Goal: Task Accomplishment & Management: Manage account settings

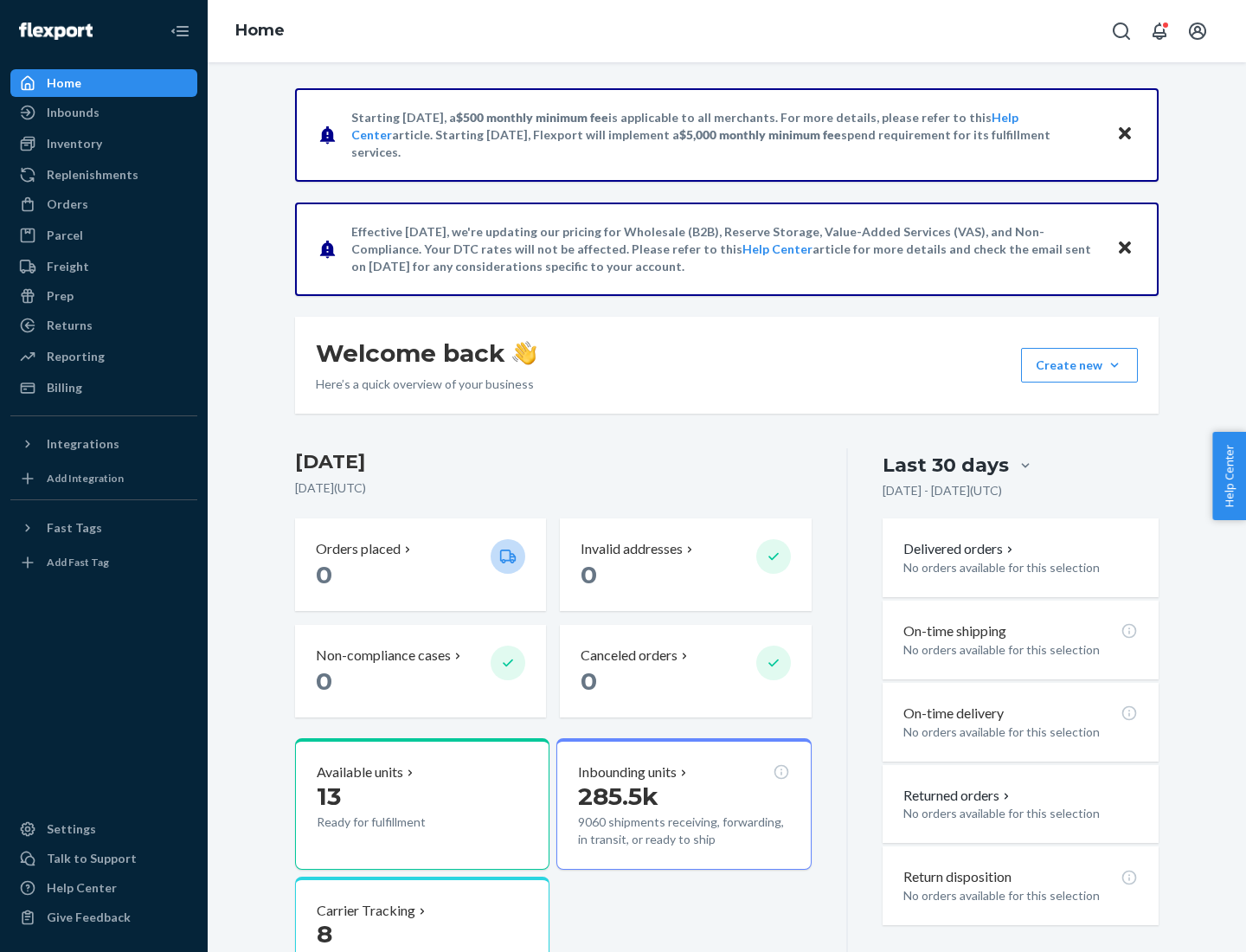
click at [1114, 365] on button "Create new Create new inbound Create new order Create new product" at bounding box center [1080, 365] width 117 height 35
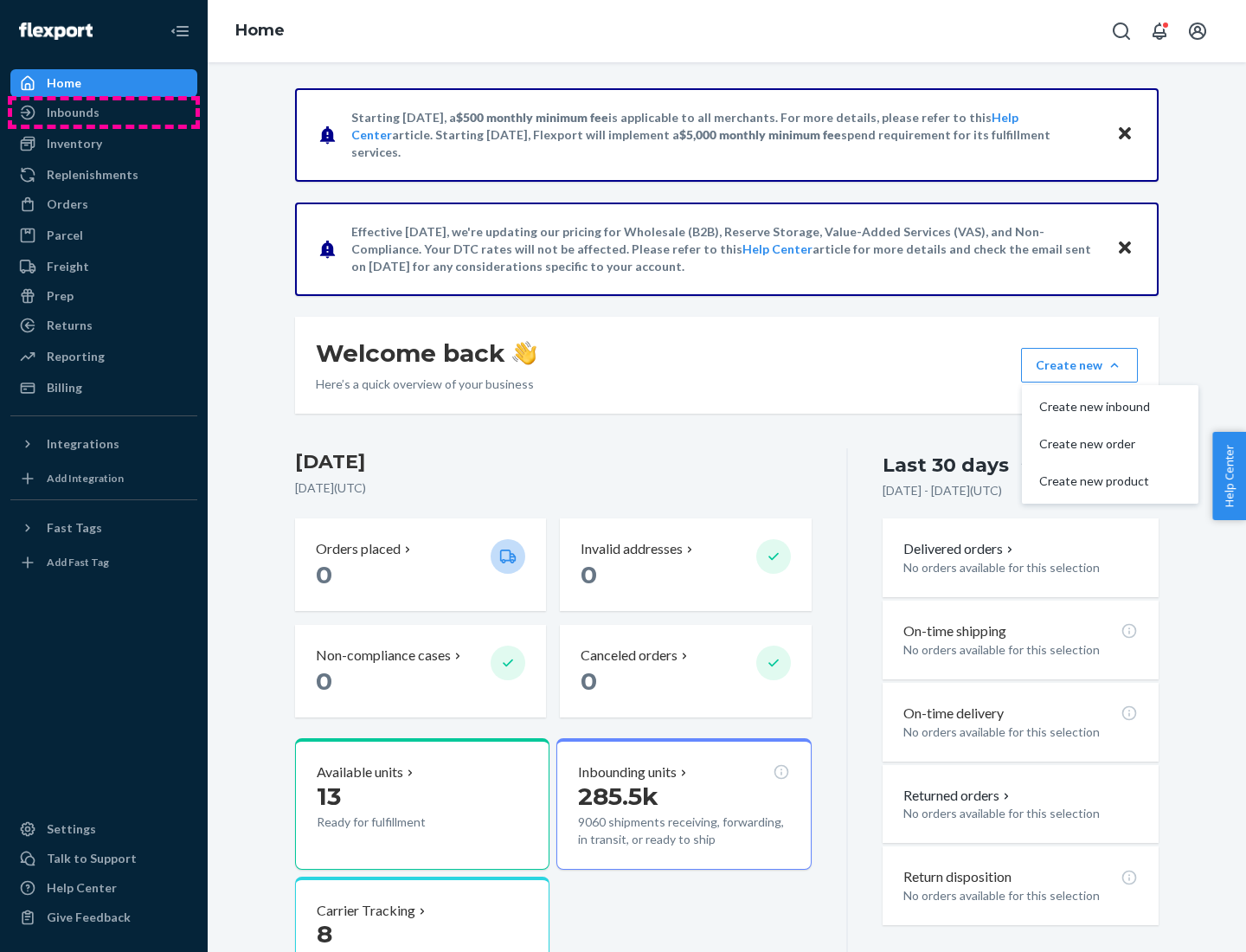
click at [104, 113] on div "Inbounds" at bounding box center [104, 112] width 184 height 24
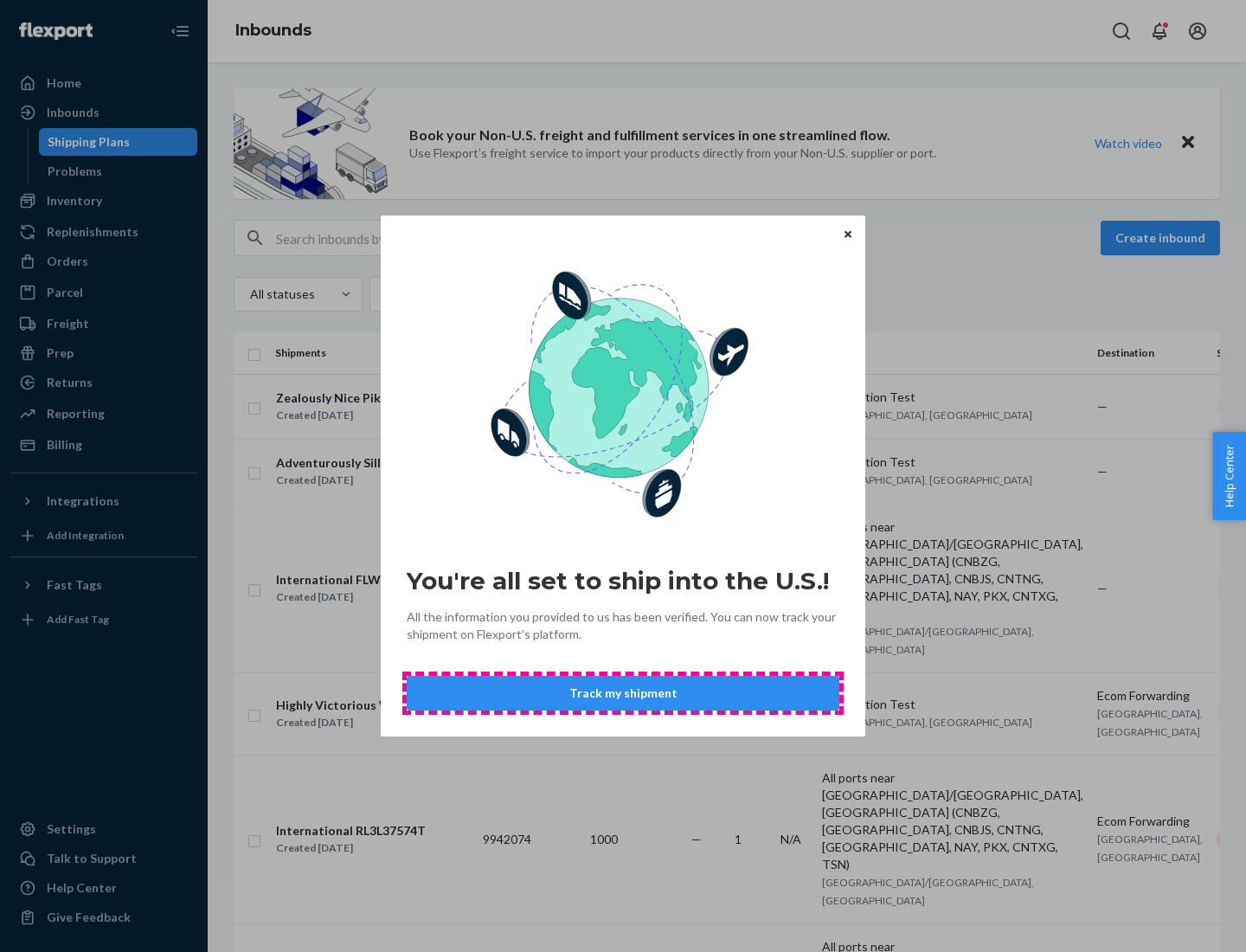
click at [623, 693] on button "Track my shipment" at bounding box center [623, 693] width 433 height 35
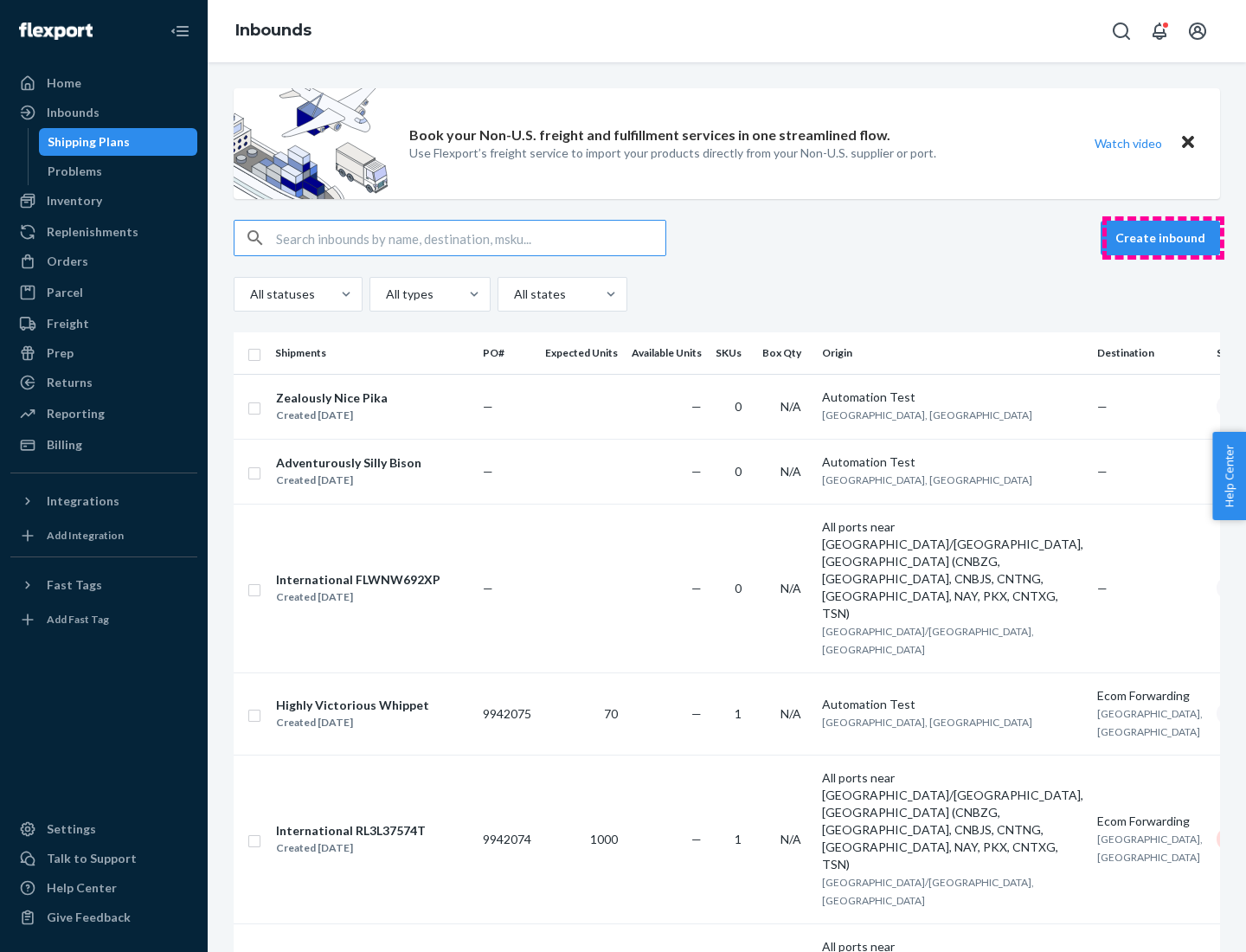
click at [1163, 238] on button "Create inbound" at bounding box center [1160, 238] width 119 height 35
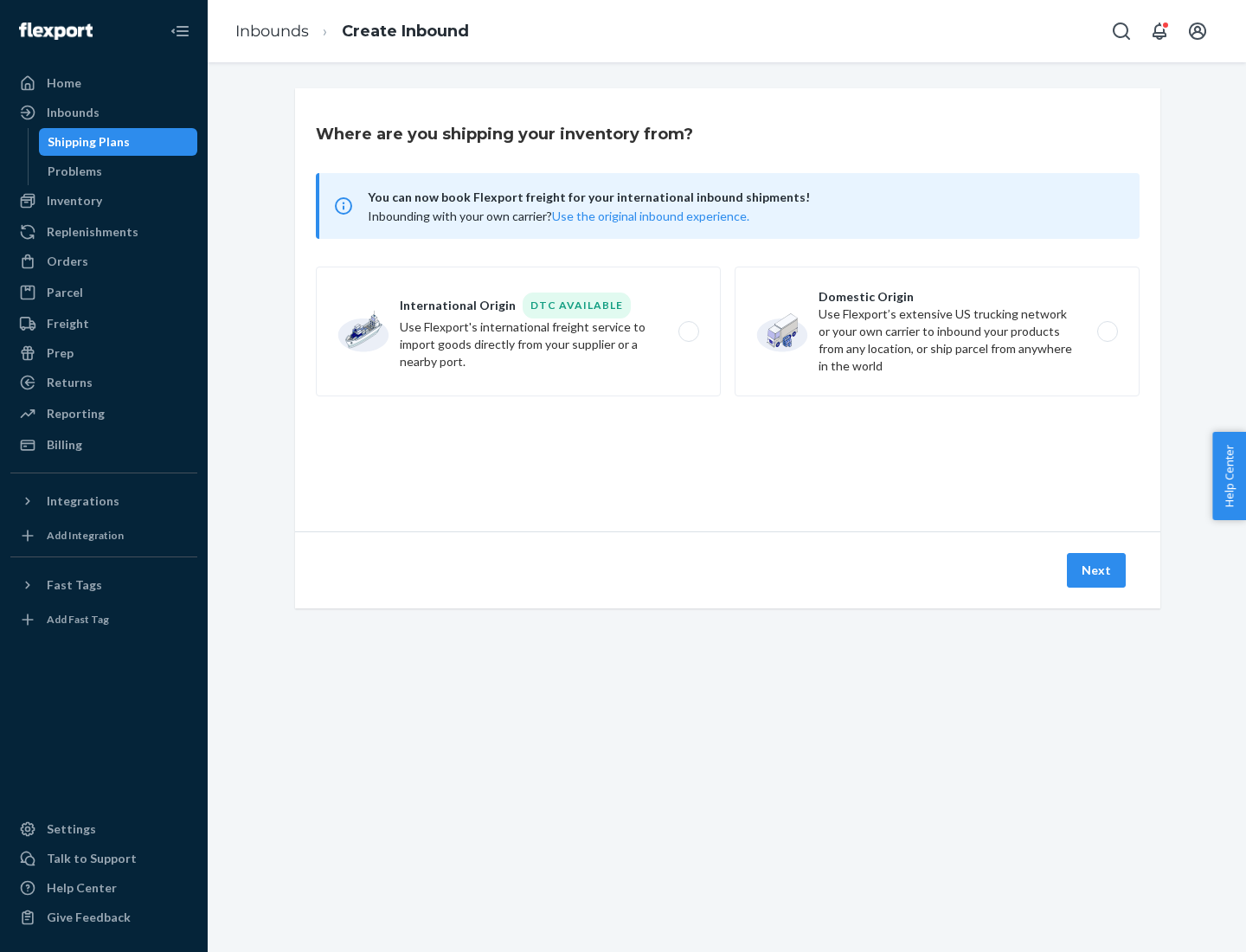
click at [518, 332] on label "International Origin DTC Available Use Flexport's international freight service…" at bounding box center [518, 331] width 405 height 130
click at [688, 332] on input "International Origin DTC Available Use Flexport's international freight service…" at bounding box center [694, 332] width 12 height 12
radio input "true"
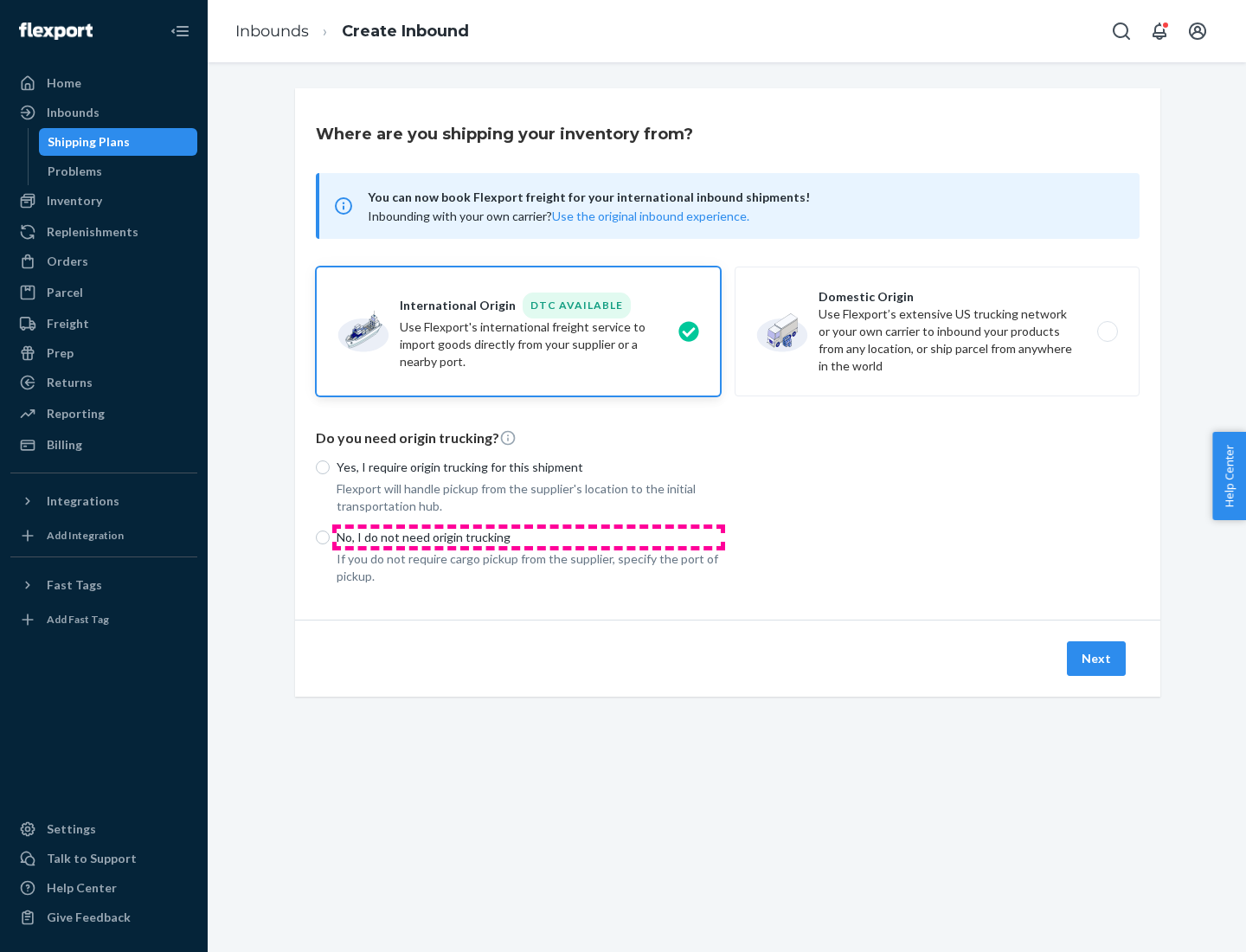
click at [529, 537] on p "No, I do not need origin trucking" at bounding box center [529, 538] width 385 height 17
click at [330, 537] on input "No, I do not need origin trucking" at bounding box center [323, 538] width 13 height 13
radio input "true"
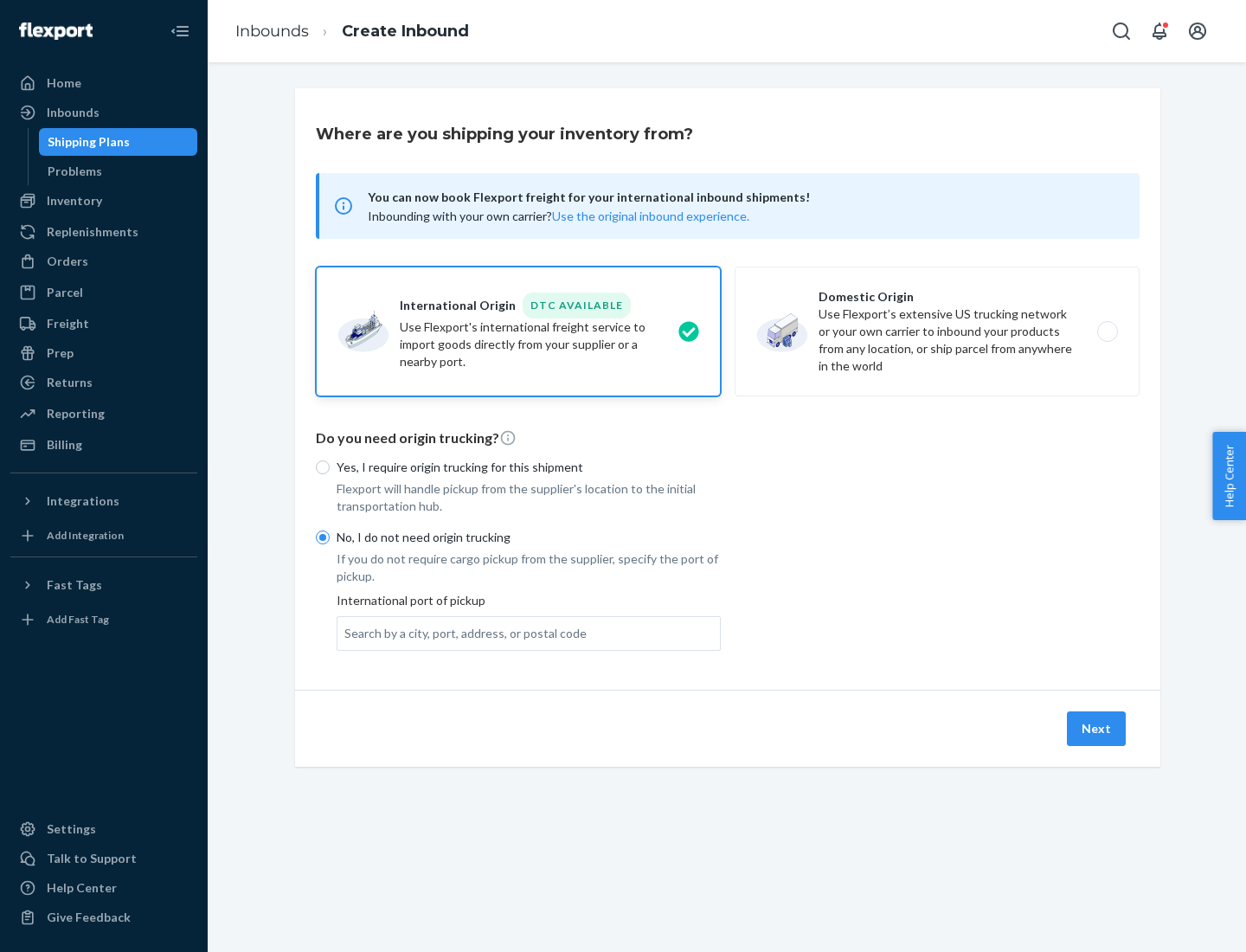
click at [461, 633] on div "Search by a city, port, address, or postal code" at bounding box center [465, 634] width 242 height 17
click at [346, 633] on input "Search by a city, port, address, or postal code" at bounding box center [345, 634] width 2 height 17
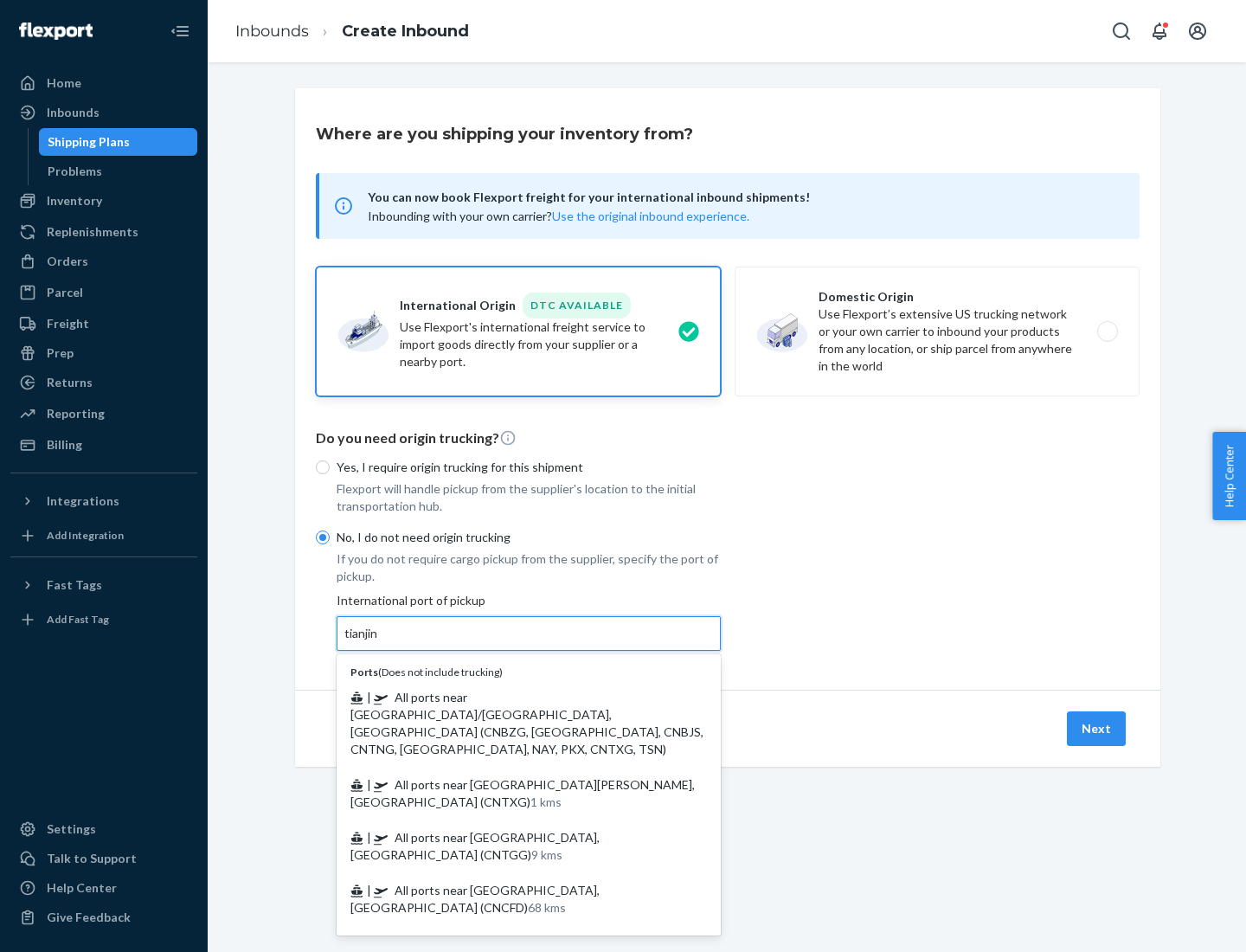
click at [511, 697] on span "| All ports near [GEOGRAPHIC_DATA]/[GEOGRAPHIC_DATA], [GEOGRAPHIC_DATA] (CNBZG,…" at bounding box center [527, 722] width 353 height 66
click at [380, 642] on input "tianjin" at bounding box center [361, 634] width 36 height 17
type input "All ports near [GEOGRAPHIC_DATA]/[GEOGRAPHIC_DATA], [GEOGRAPHIC_DATA] (CNBZG, […"
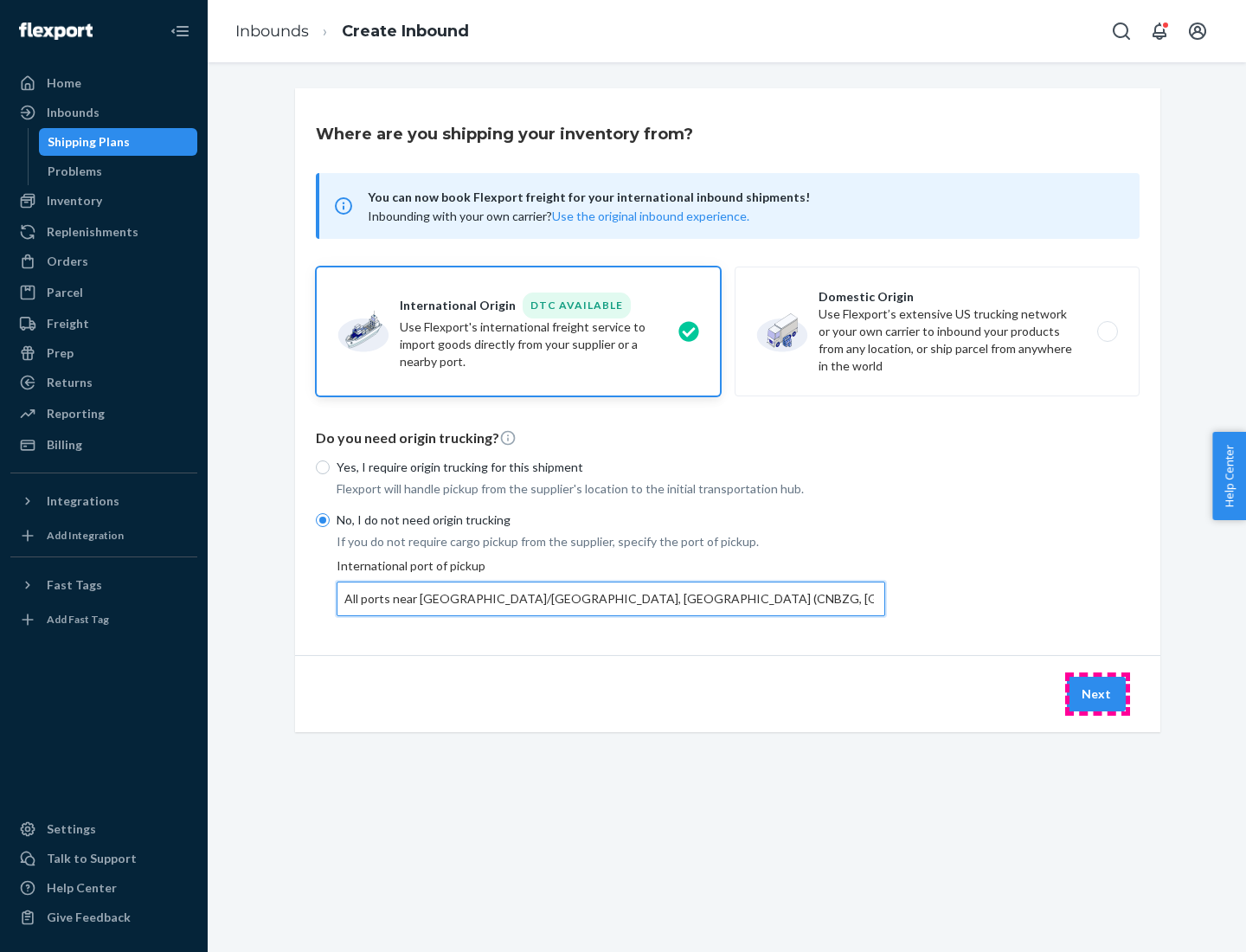
click at [1097, 693] on button "Next" at bounding box center [1096, 694] width 59 height 35
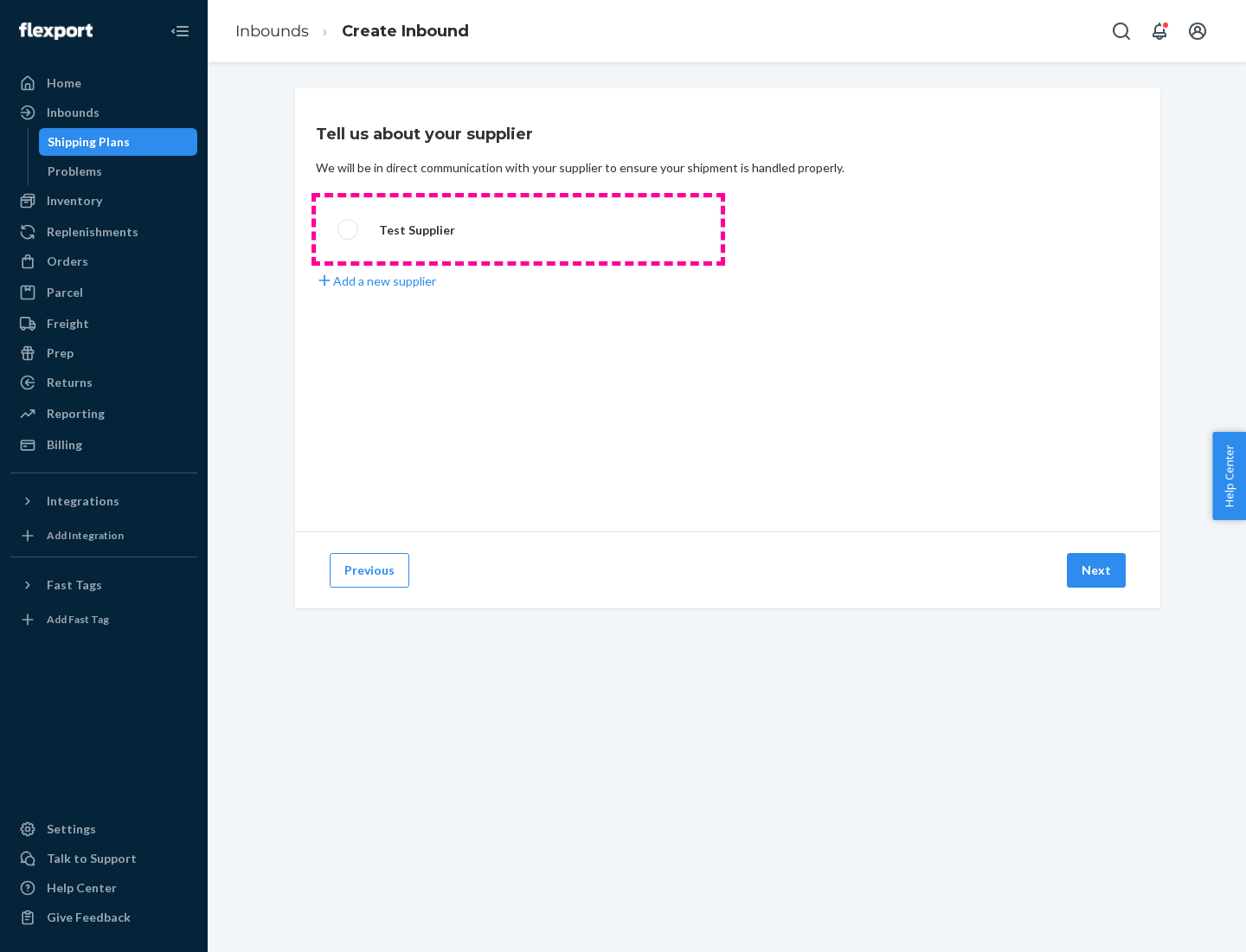
click at [518, 230] on label "Test Supplier" at bounding box center [518, 229] width 405 height 64
click at [349, 230] on input "Test Supplier" at bounding box center [343, 230] width 12 height 12
radio input "true"
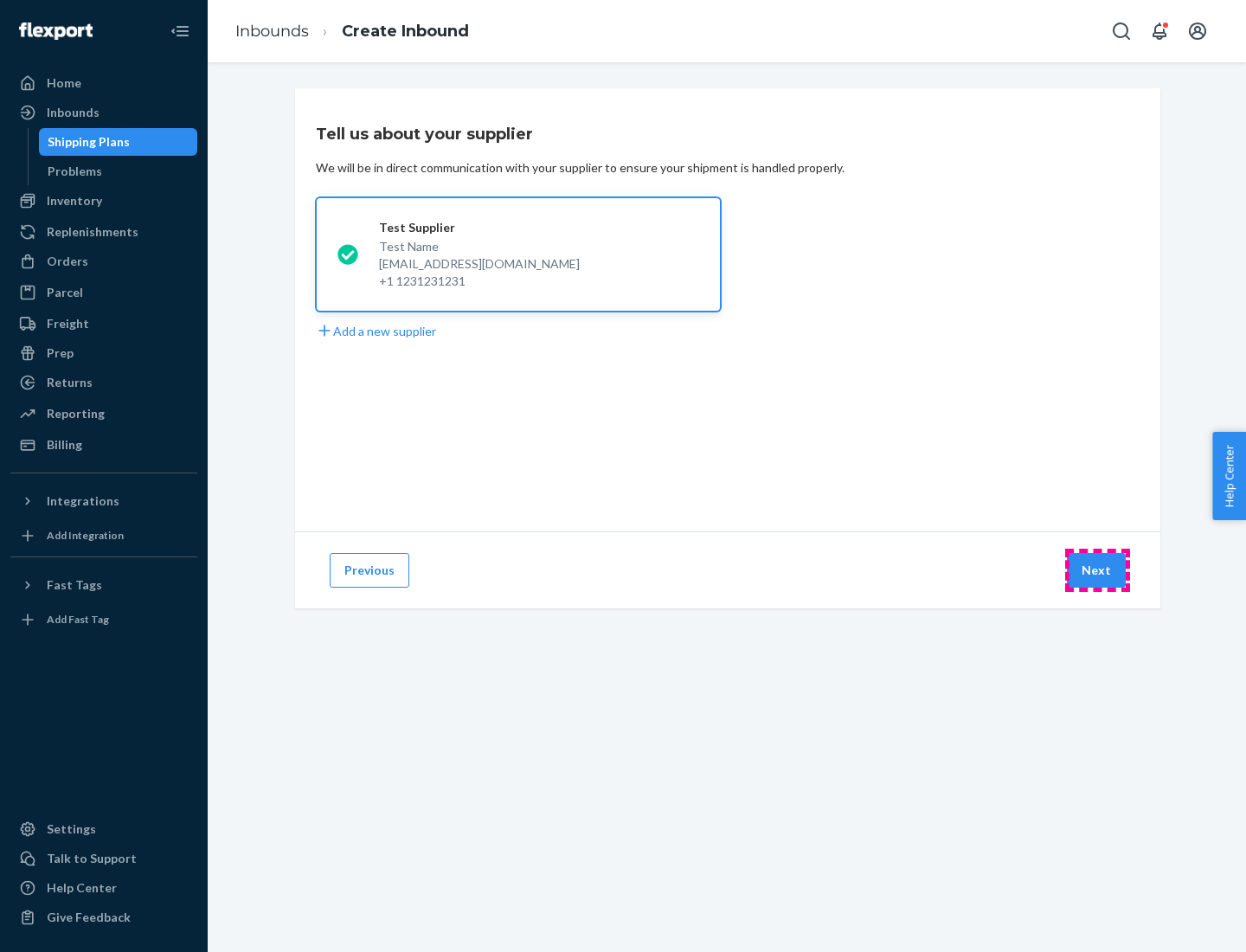
click at [1097, 570] on button "Next" at bounding box center [1096, 570] width 59 height 35
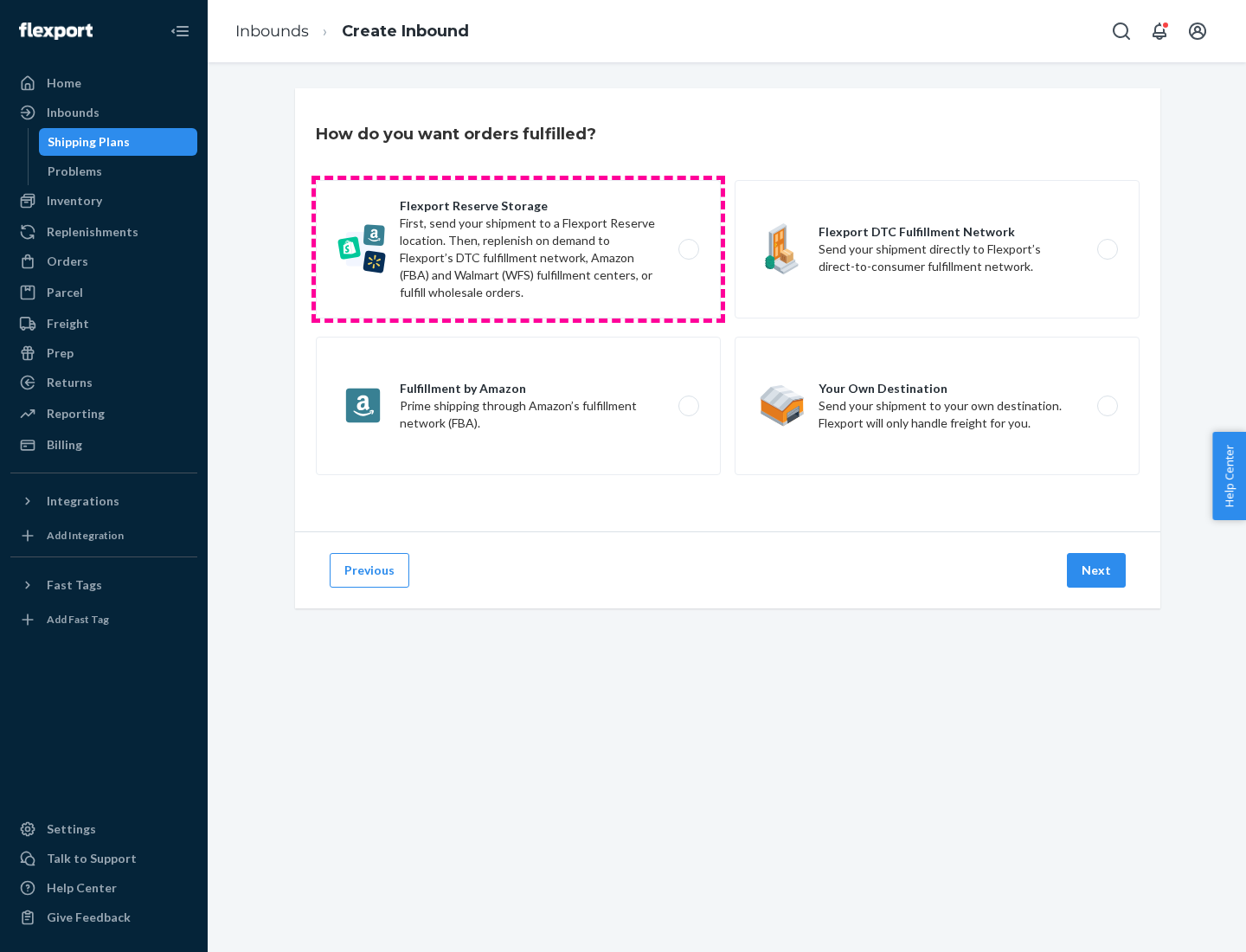
click at [518, 249] on label "Flexport Reserve Storage First, send your shipment to a Flexport Reserve locati…" at bounding box center [518, 249] width 405 height 138
click at [688, 249] on input "Flexport Reserve Storage First, send your shipment to a Flexport Reserve locati…" at bounding box center [694, 250] width 12 height 12
radio input "true"
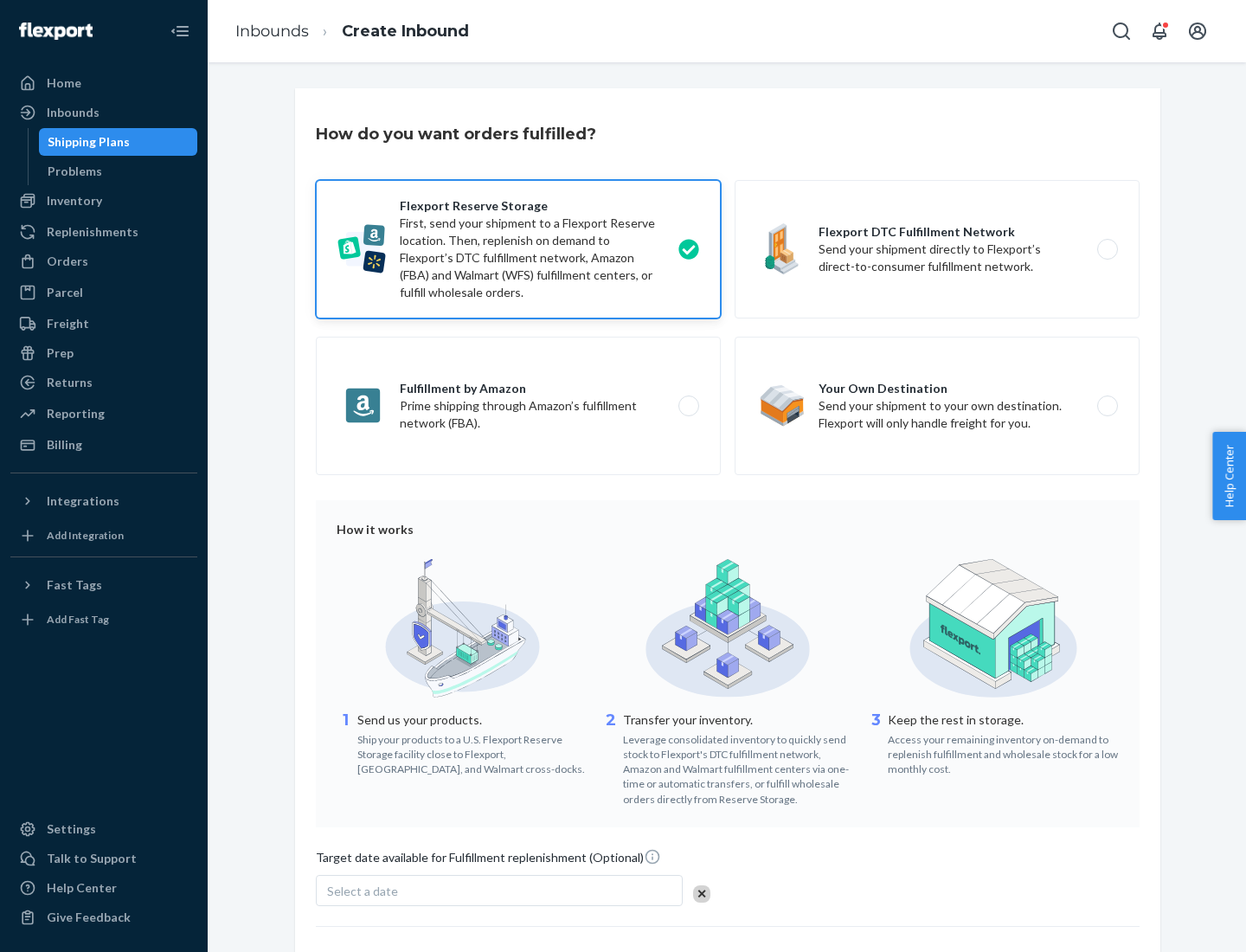
scroll to position [142, 0]
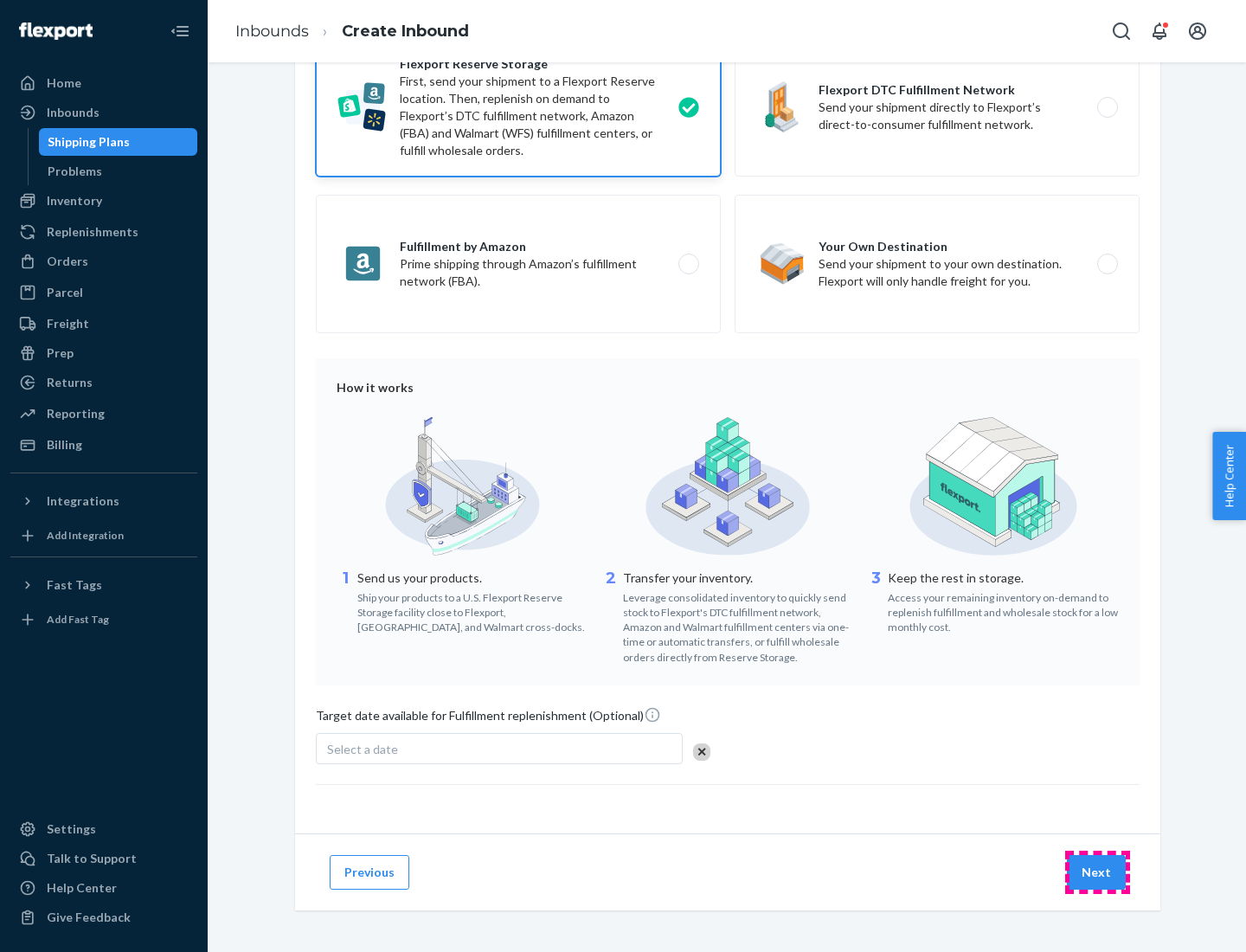
click at [1097, 872] on button "Next" at bounding box center [1096, 872] width 59 height 35
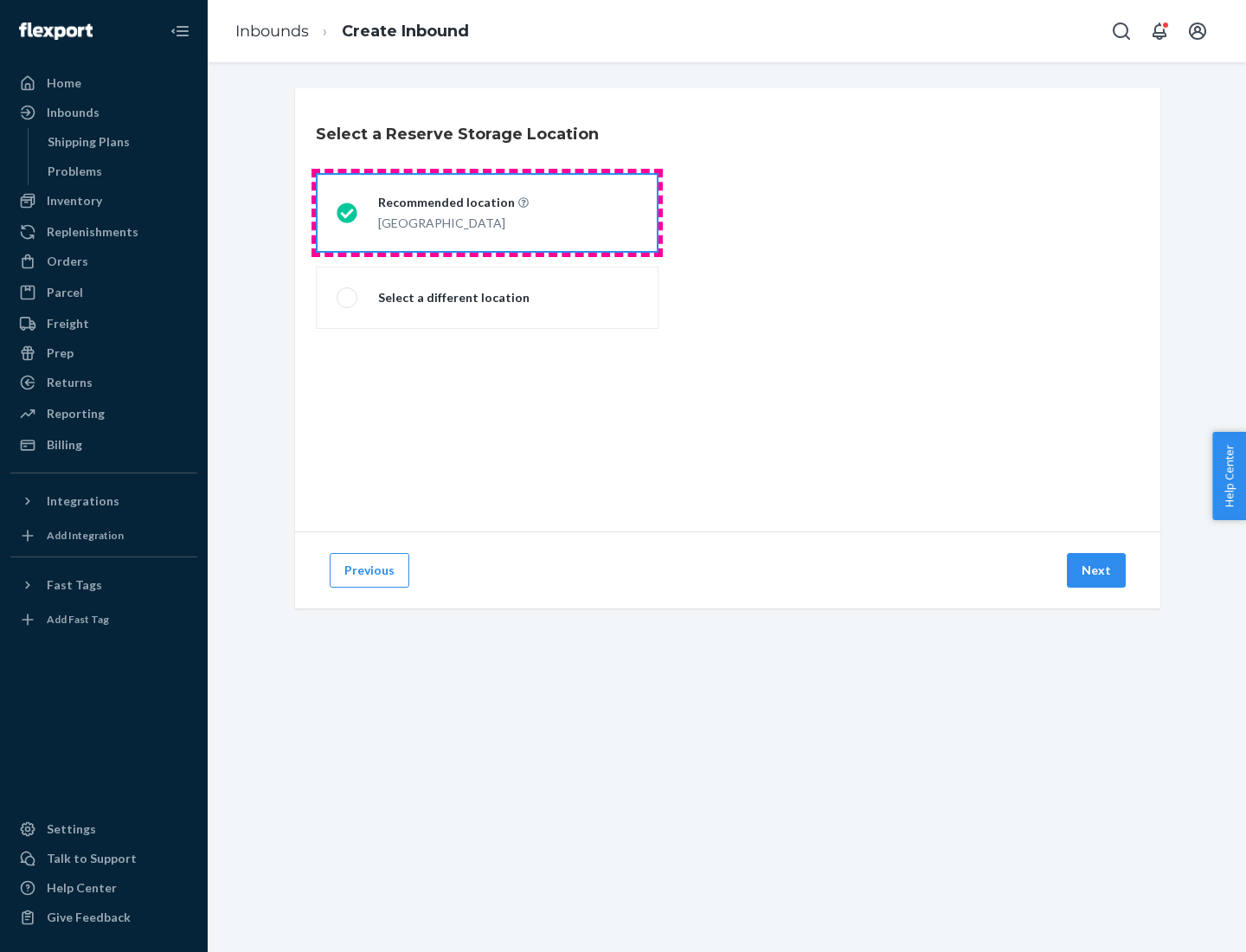
click at [487, 213] on div "[GEOGRAPHIC_DATA]" at bounding box center [453, 222] width 151 height 21
click at [348, 213] on input "Recommended location [GEOGRAPHIC_DATA]" at bounding box center [342, 213] width 12 height 12
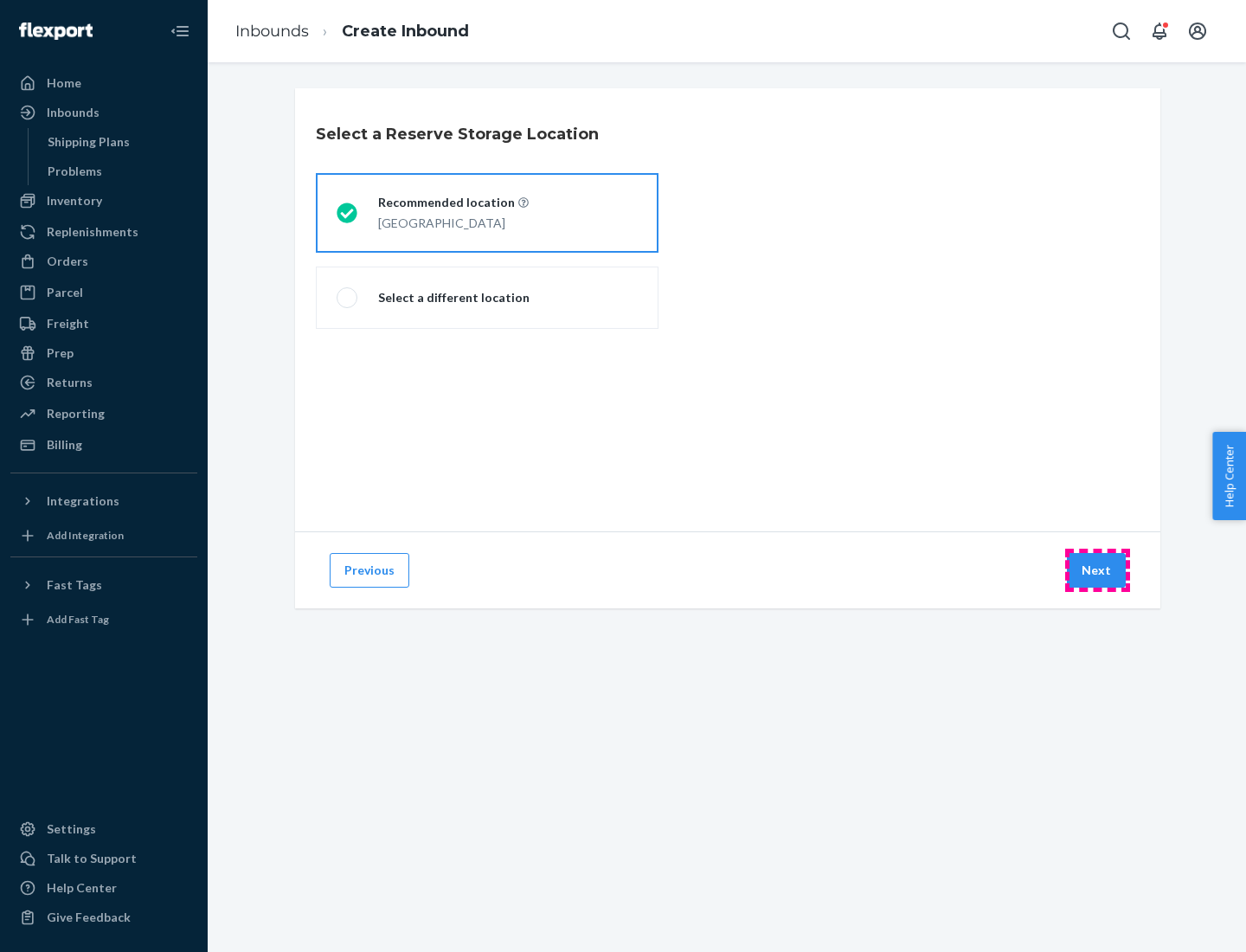
click at [1097, 570] on button "Next" at bounding box center [1096, 570] width 59 height 35
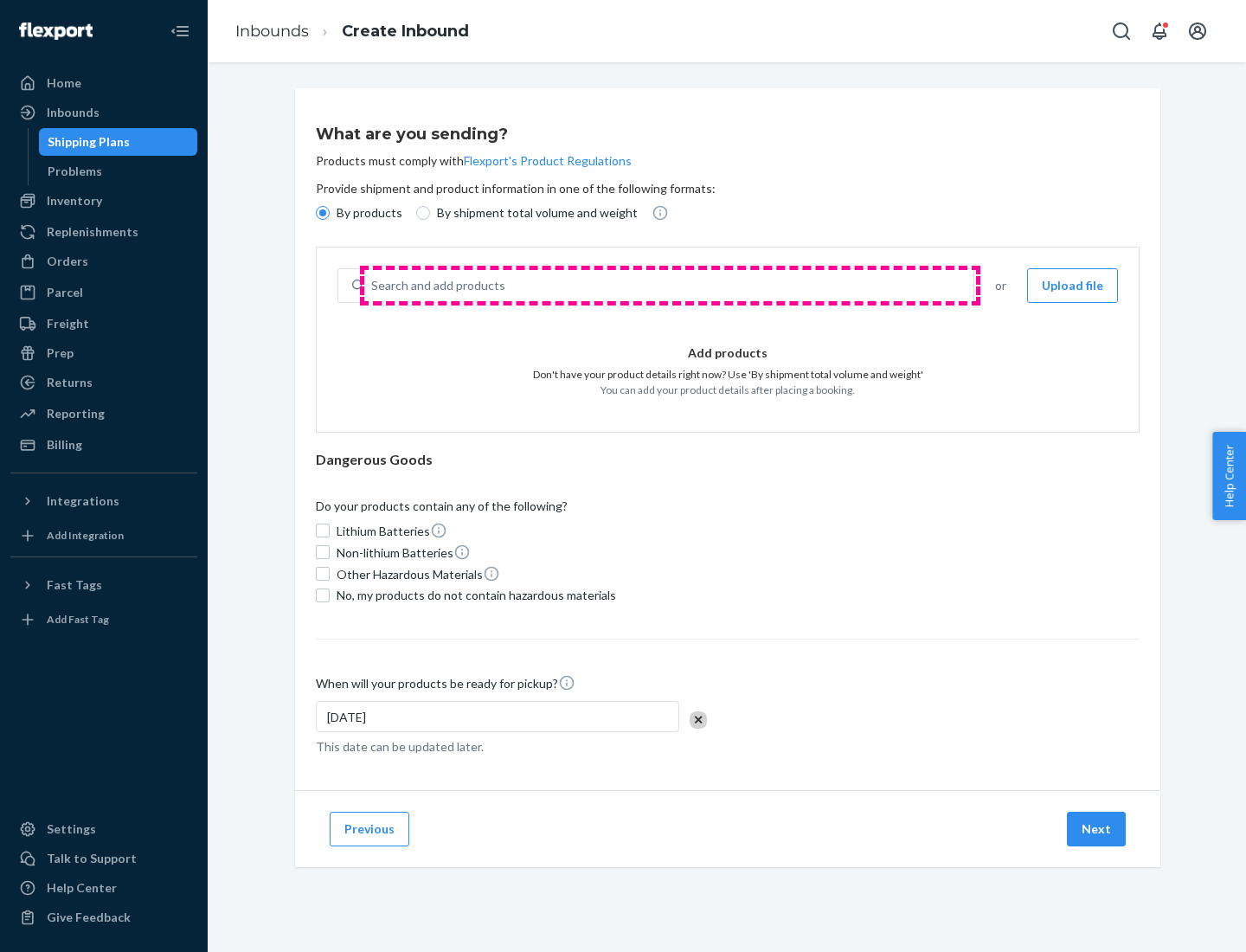
click at [670, 286] on div "Search and add products" at bounding box center [669, 286] width 610 height 31
click at [373, 286] on input "Search and add products" at bounding box center [372, 286] width 2 height 17
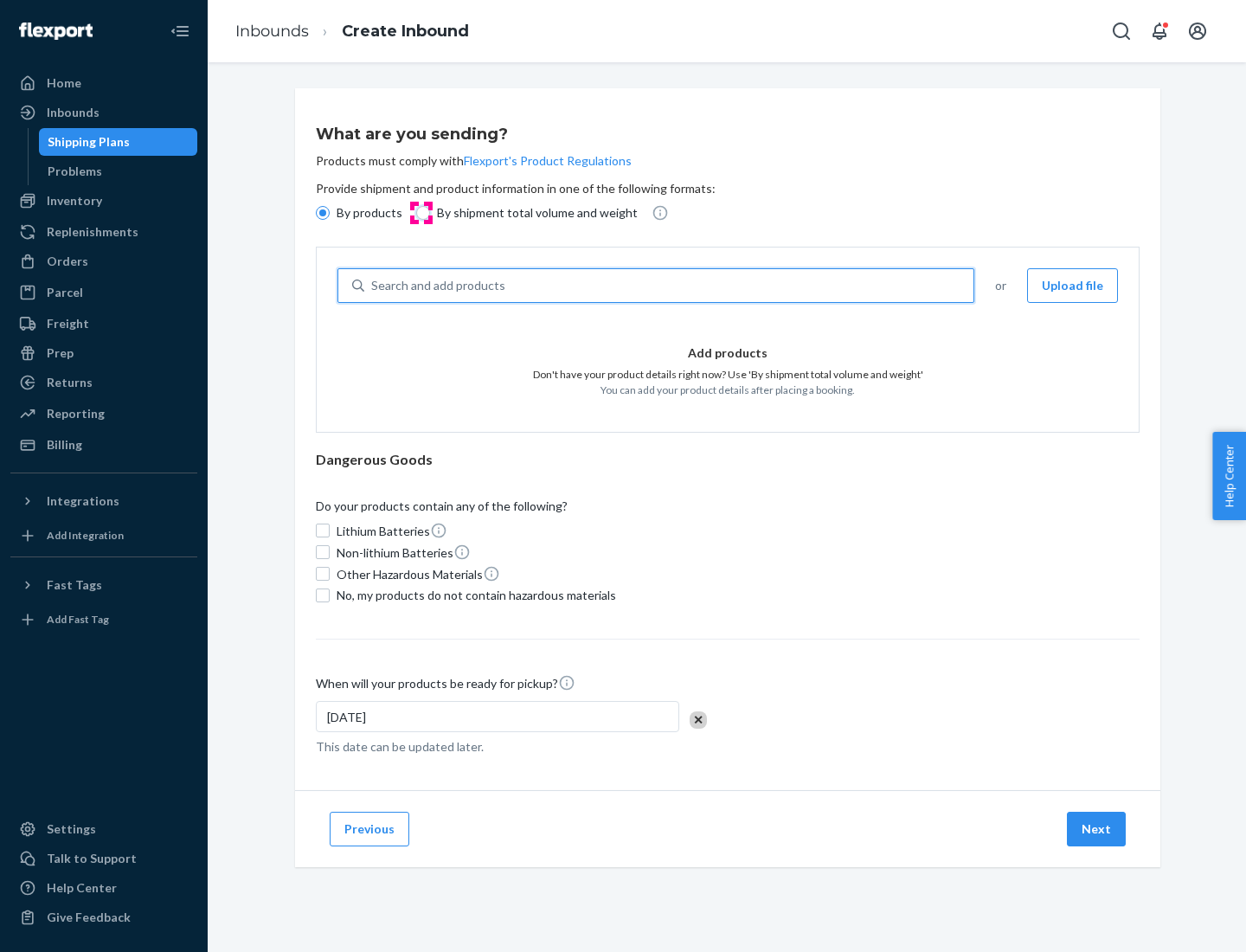
click at [420, 213] on input "By shipment total volume and weight" at bounding box center [423, 213] width 13 height 13
radio input "true"
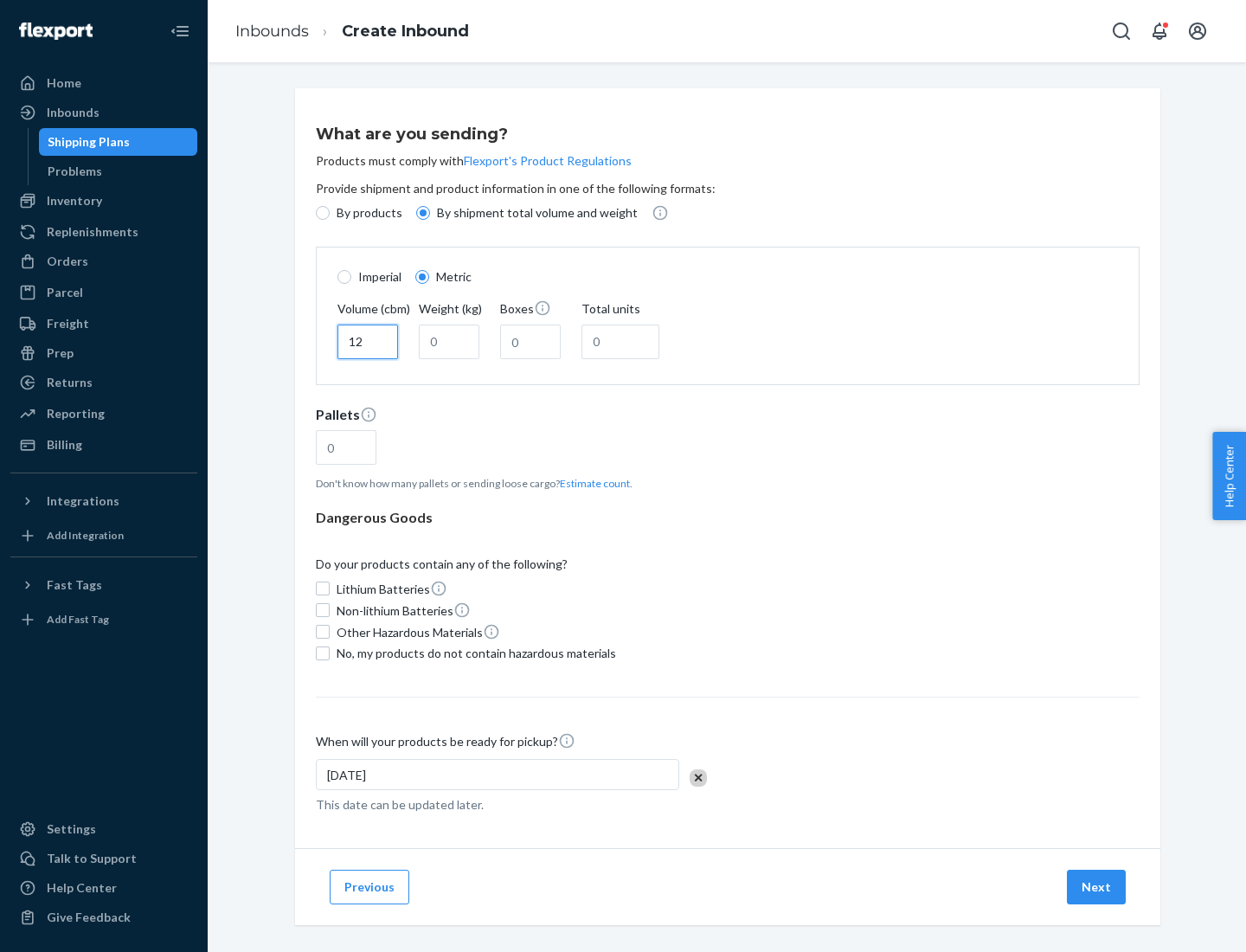
type input "12"
type input "22"
type input "222"
type input "121"
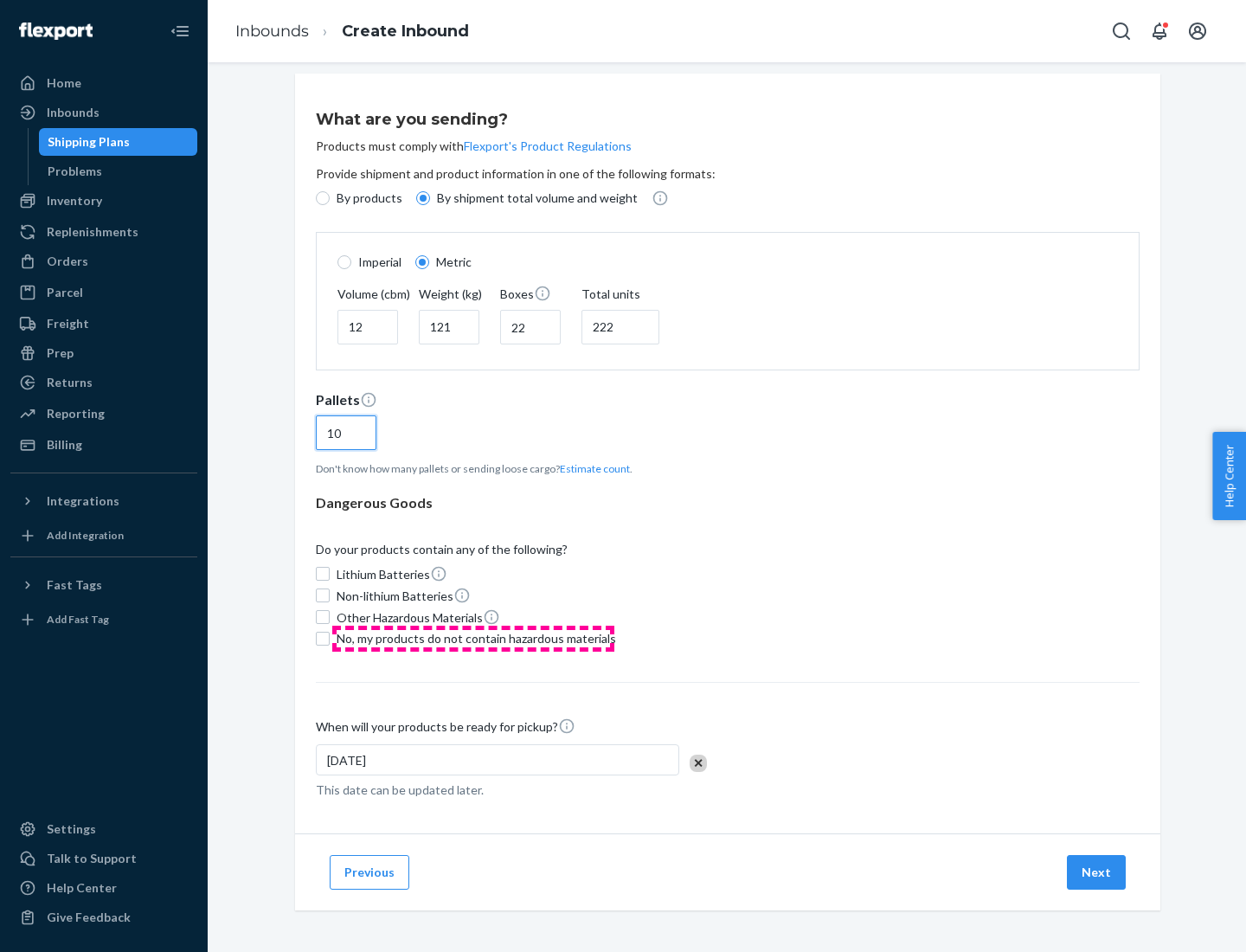
type input "10"
click at [473, 638] on span "No, my products do not contain hazardous materials" at bounding box center [476, 639] width 280 height 17
click at [330, 638] on input "No, my products do not contain hazardous materials" at bounding box center [323, 639] width 13 height 13
checkbox input "true"
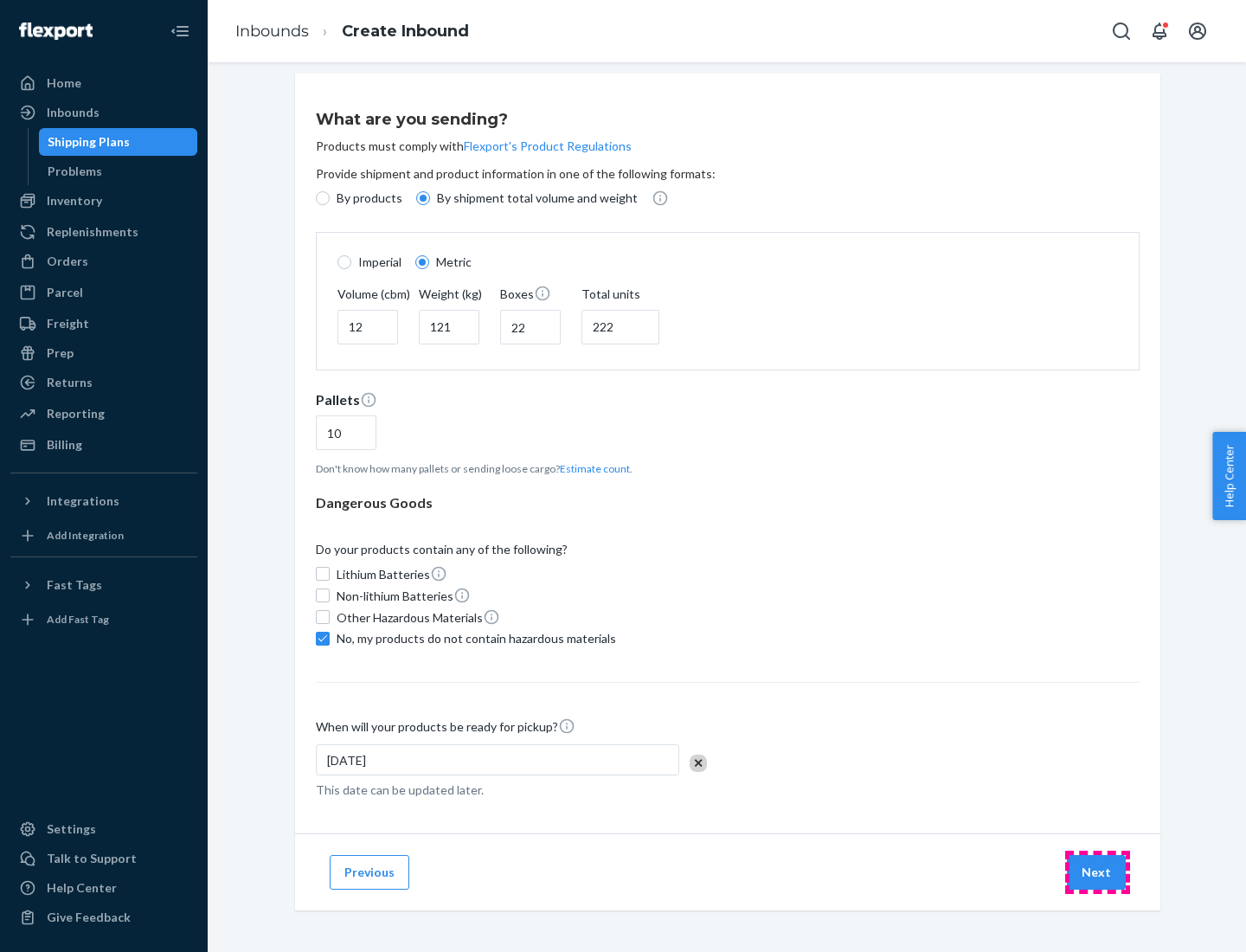
click at [1097, 872] on button "Next" at bounding box center [1096, 872] width 59 height 35
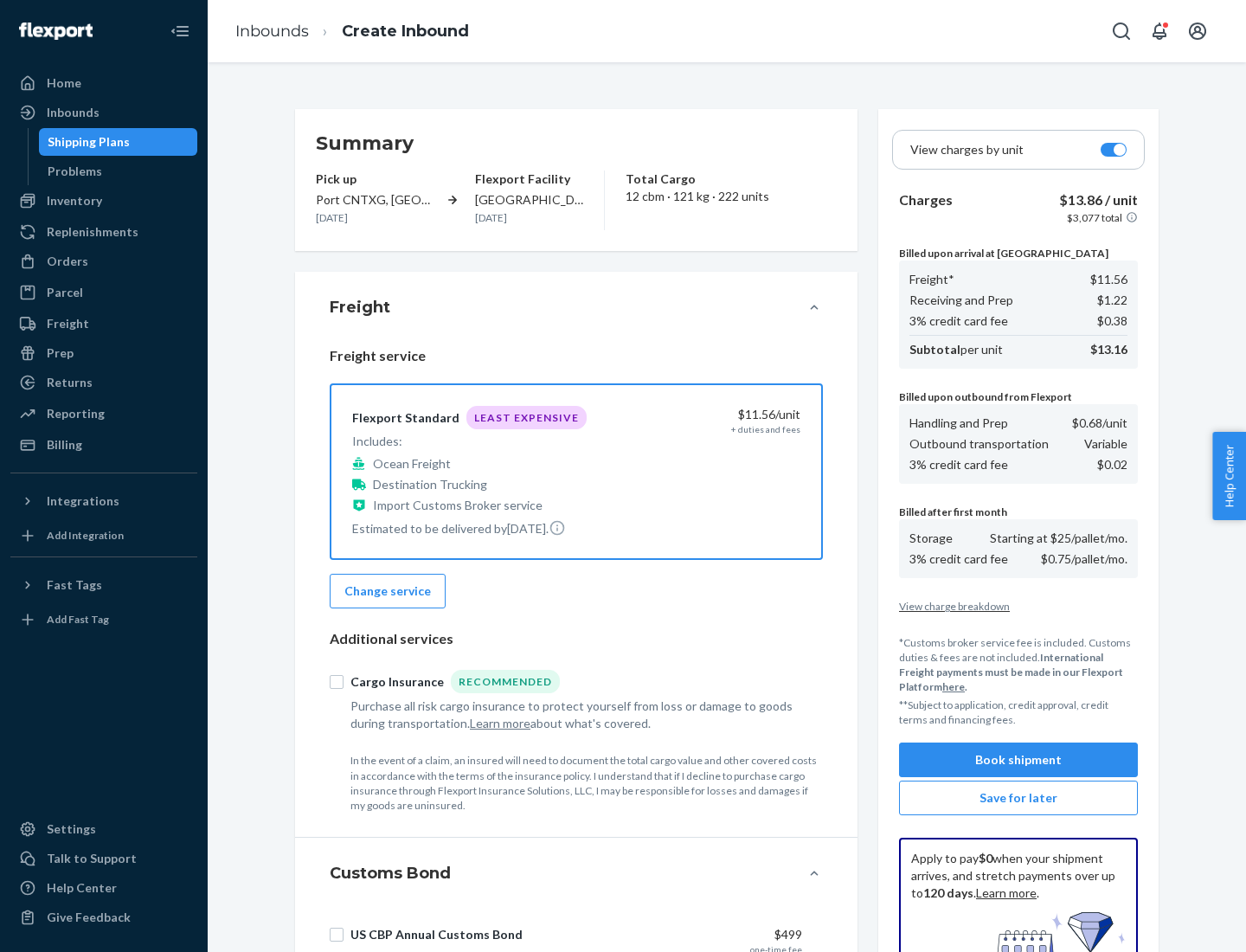
scroll to position [253, 0]
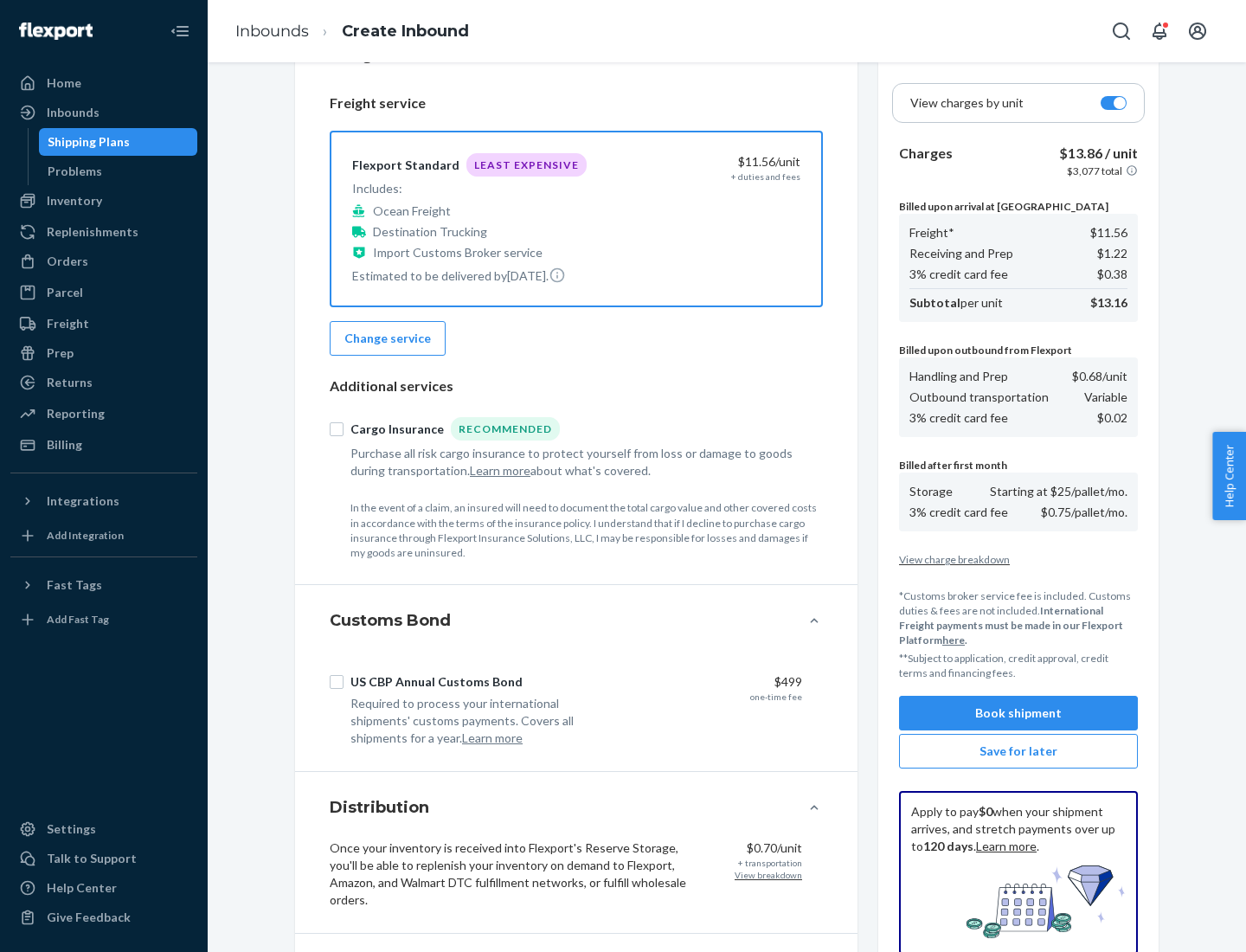
click at [1019, 714] on button "Book shipment" at bounding box center [1018, 714] width 238 height 35
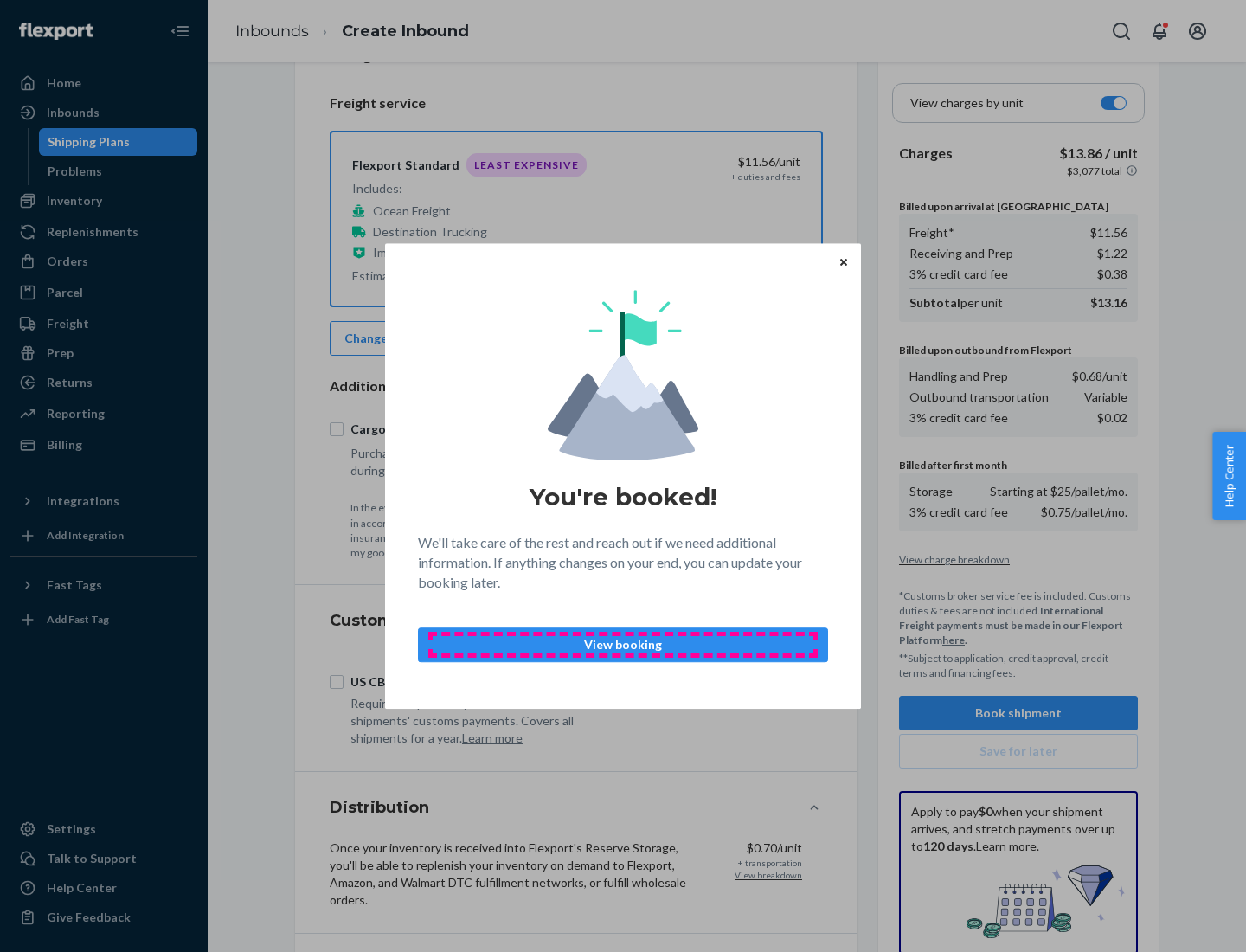
click at [623, 644] on p "View booking" at bounding box center [623, 645] width 381 height 17
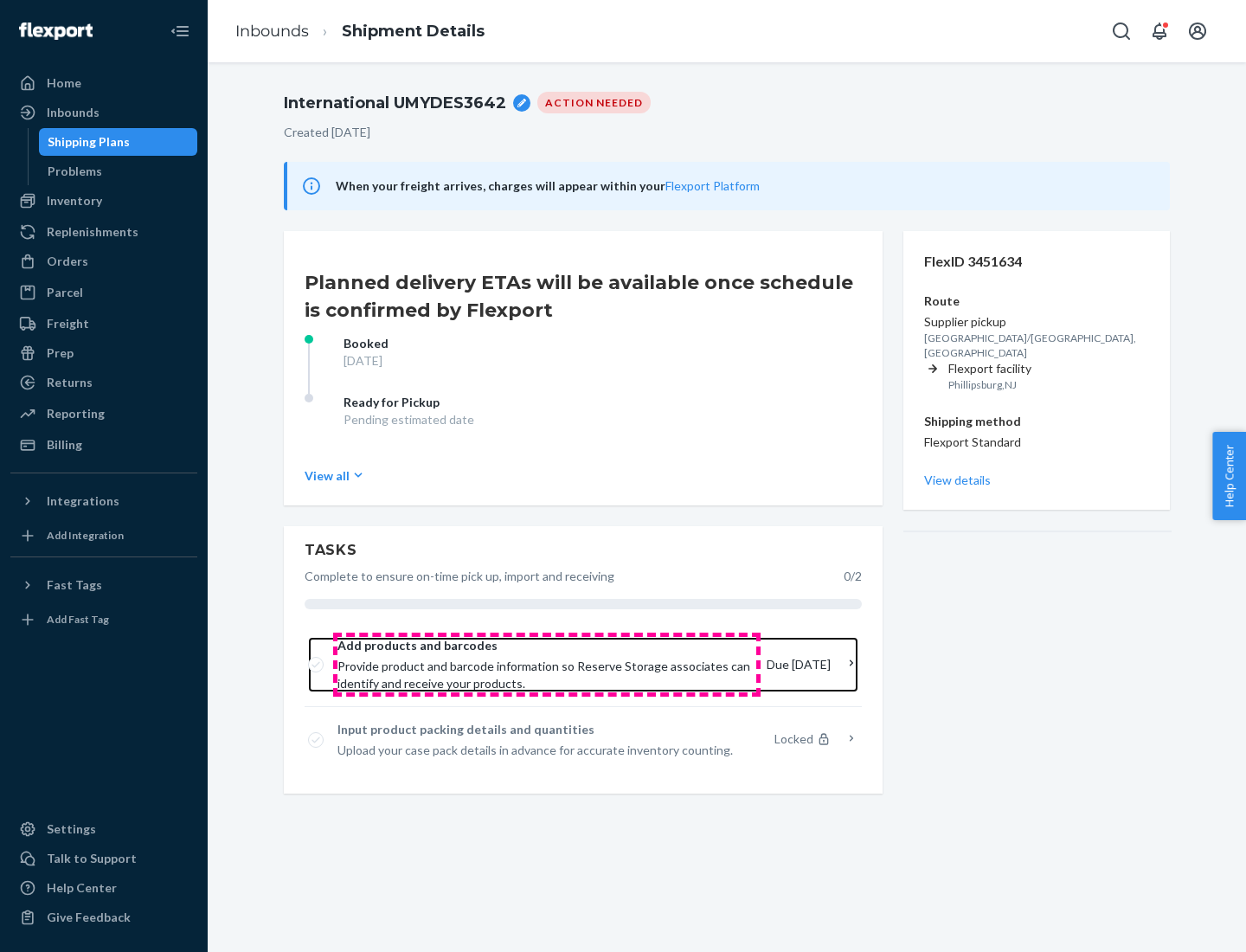
click at [547, 664] on span "Provide product and barcode information so Reserve Storage associates can ident…" at bounding box center [545, 675] width 415 height 35
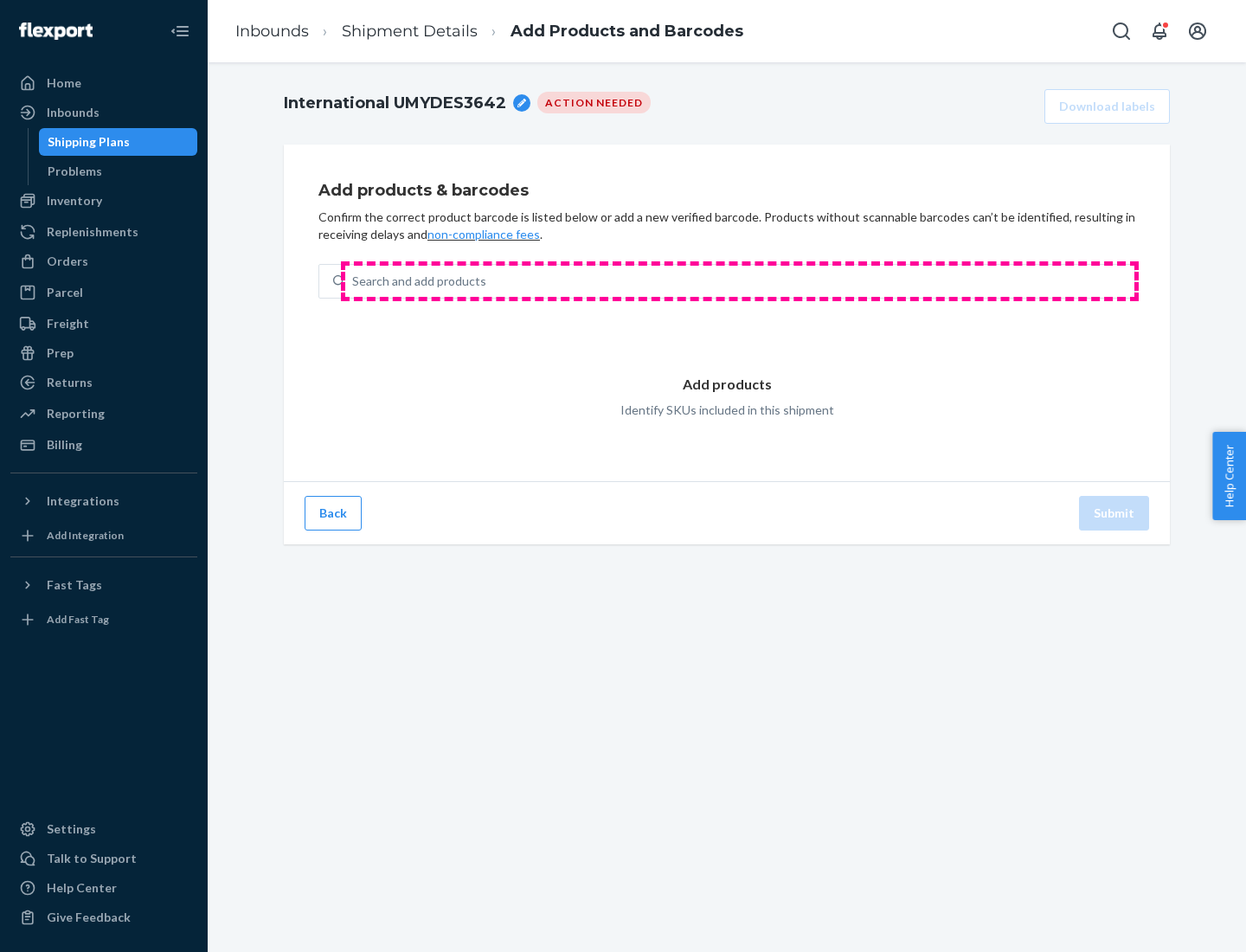
click at [740, 282] on div "Search and add products" at bounding box center [739, 281] width 789 height 31
click at [354, 282] on input "Search and add products" at bounding box center [353, 282] width 2 height 17
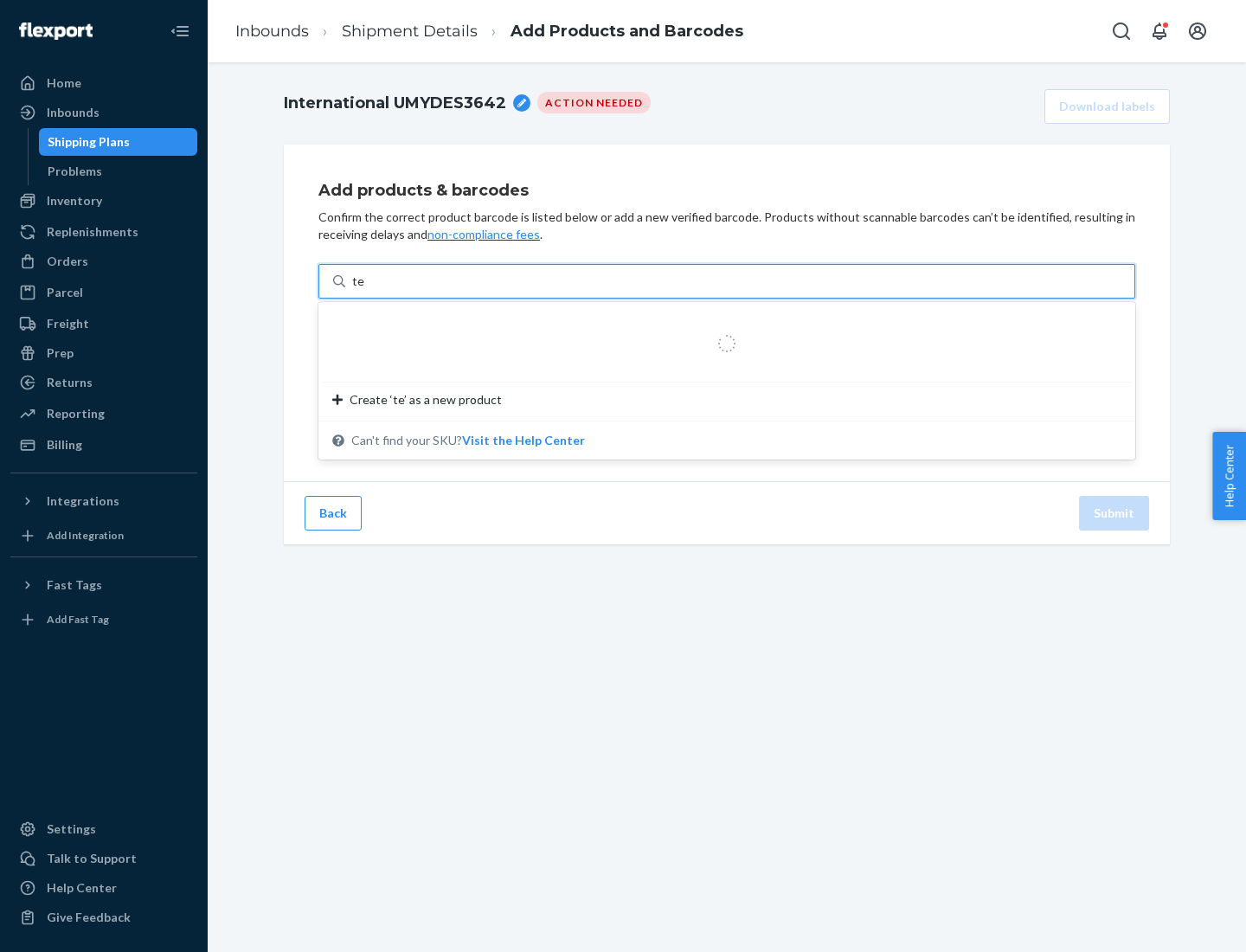
type input "test"
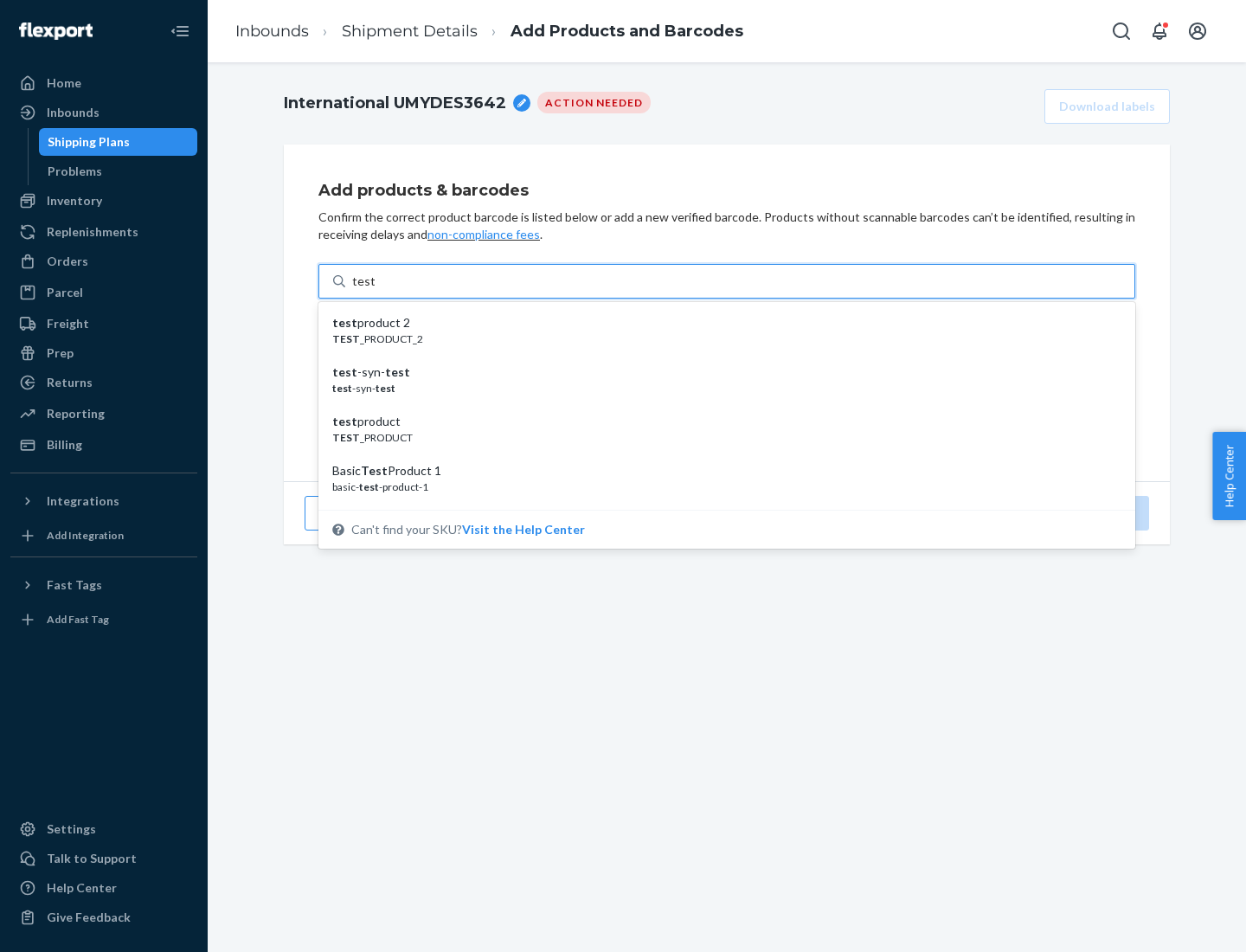
scroll to position [65, 0]
click at [720, 406] on div "Basic Test Product 1" at bounding box center [720, 406] width 776 height 17
click at [375, 290] on input "test" at bounding box center [362, 282] width 22 height 17
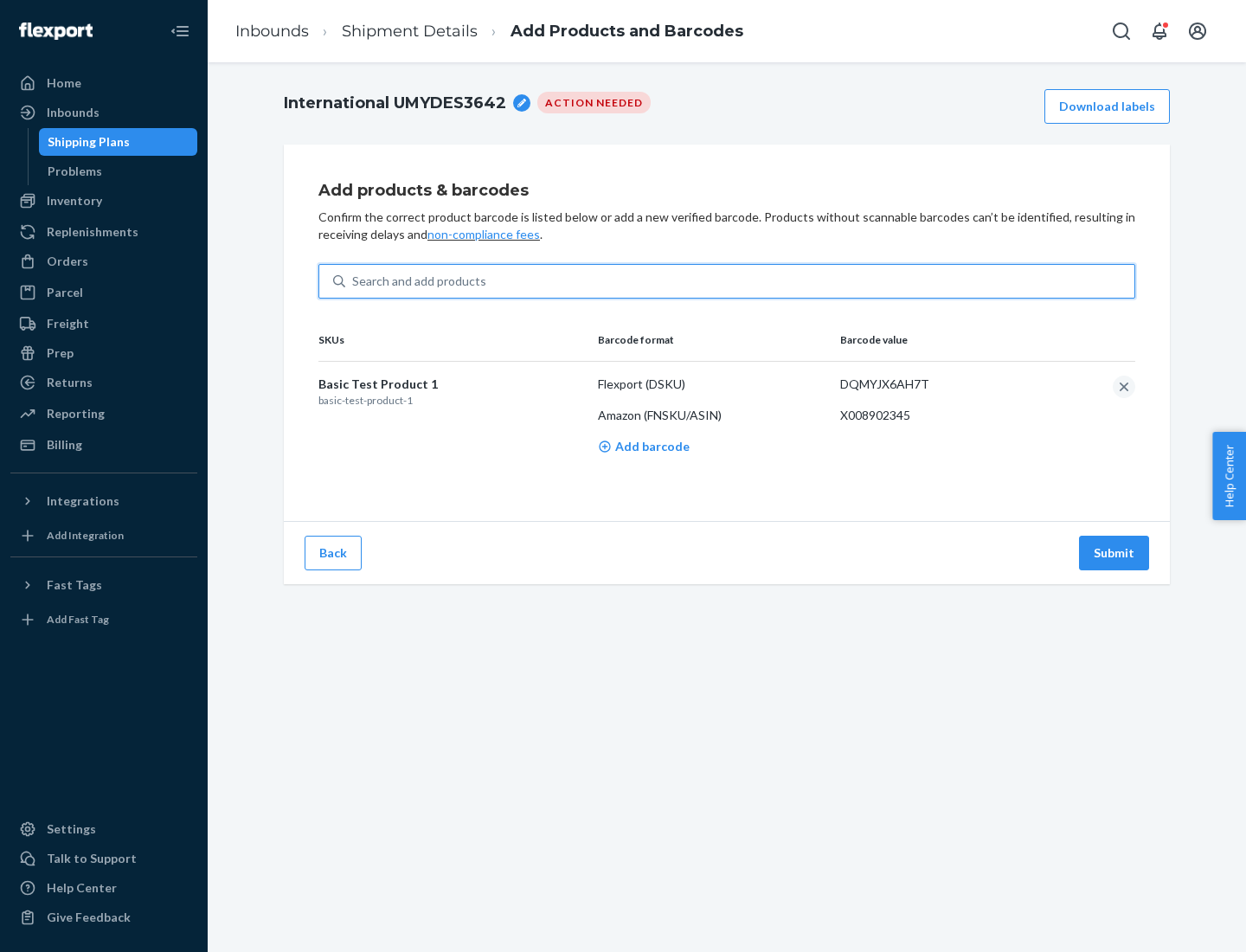
click at [1114, 552] on button "Submit" at bounding box center [1114, 553] width 70 height 35
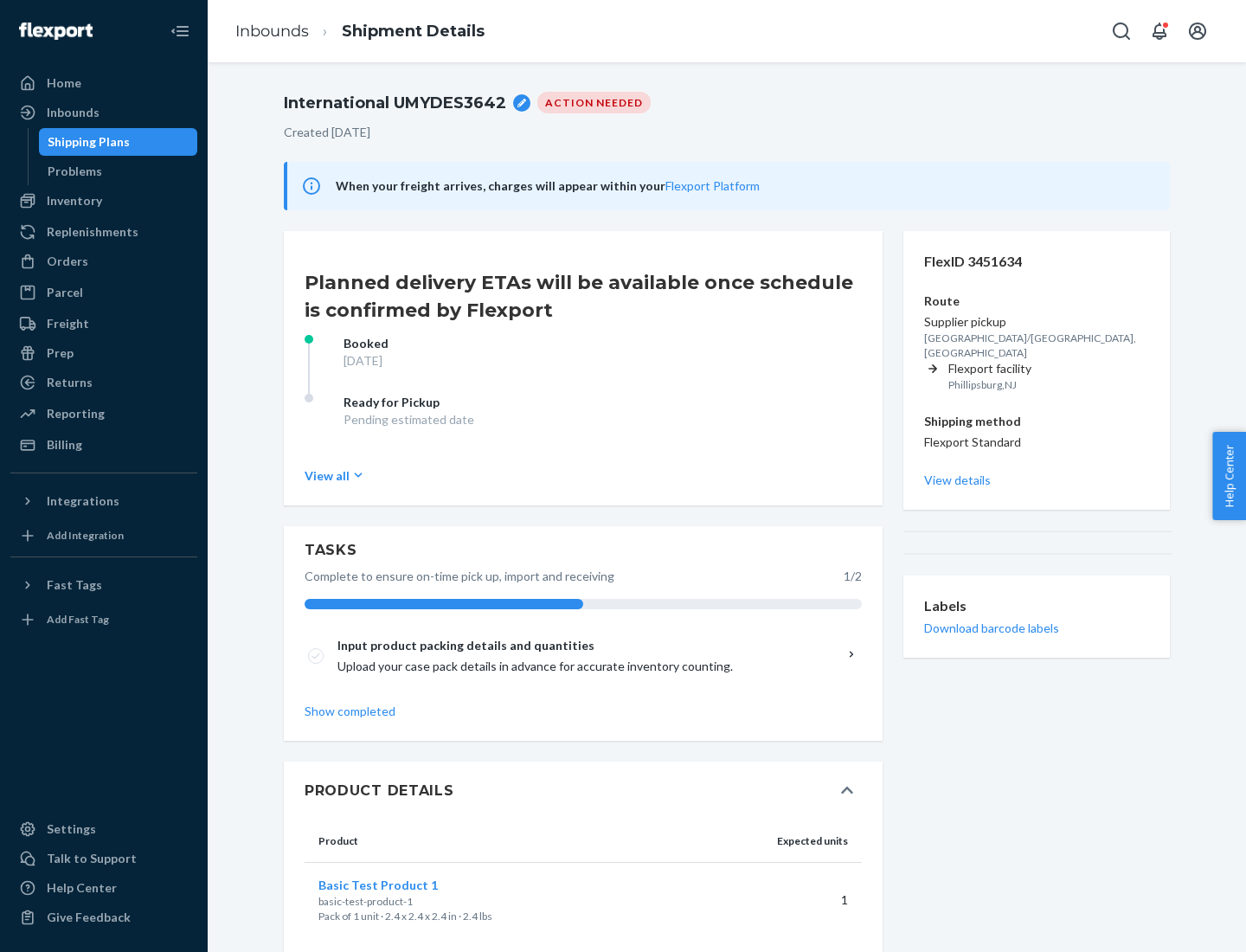
scroll to position [31, 0]
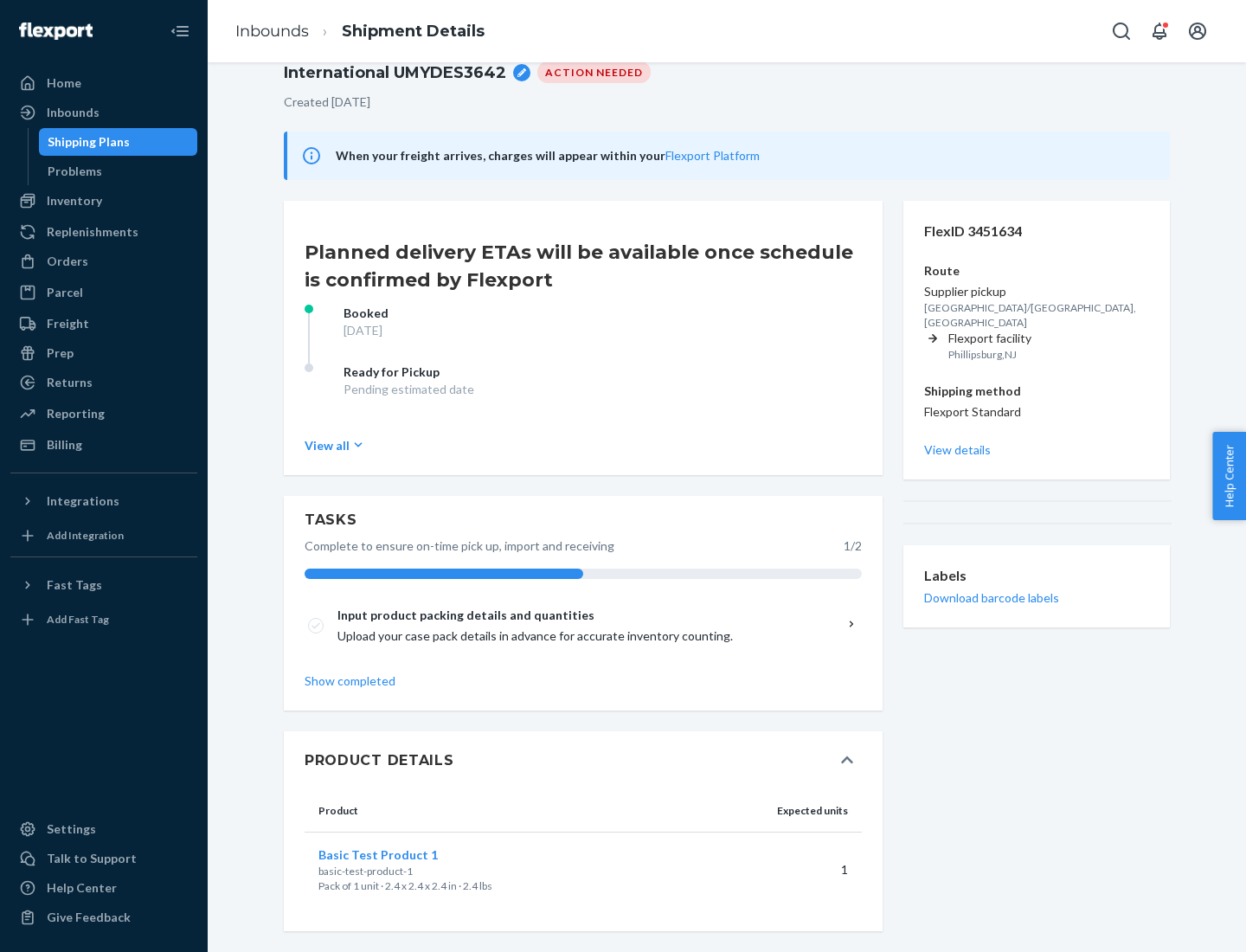
click at [406, 854] on span "Basic Test Product 1" at bounding box center [378, 854] width 119 height 14
